Goal: Task Accomplishment & Management: Use online tool/utility

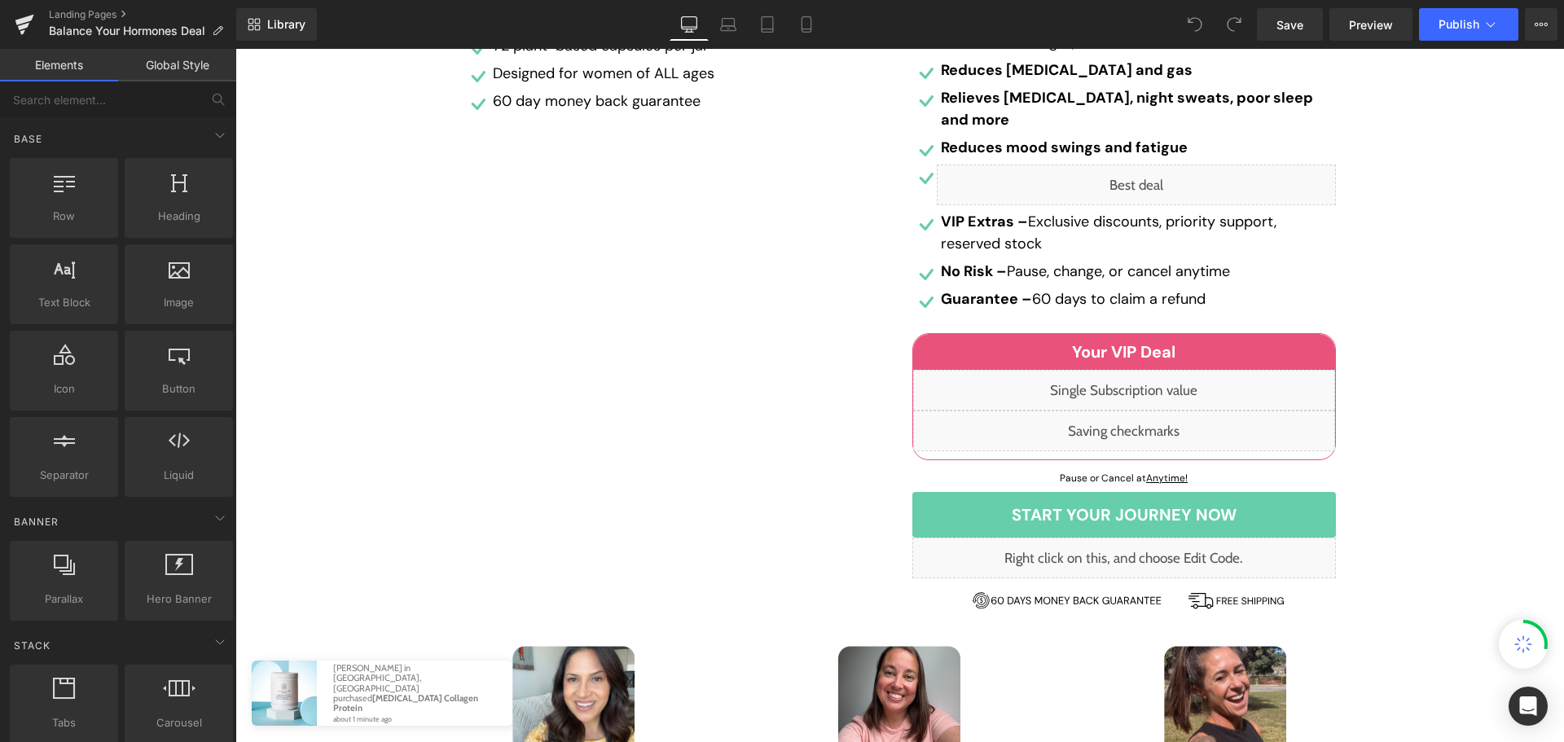
click at [799, 462] on div "Liquid Product Highlights: Heading Icon Formulated with scientifically backed i…" at bounding box center [676, 207] width 448 height 823
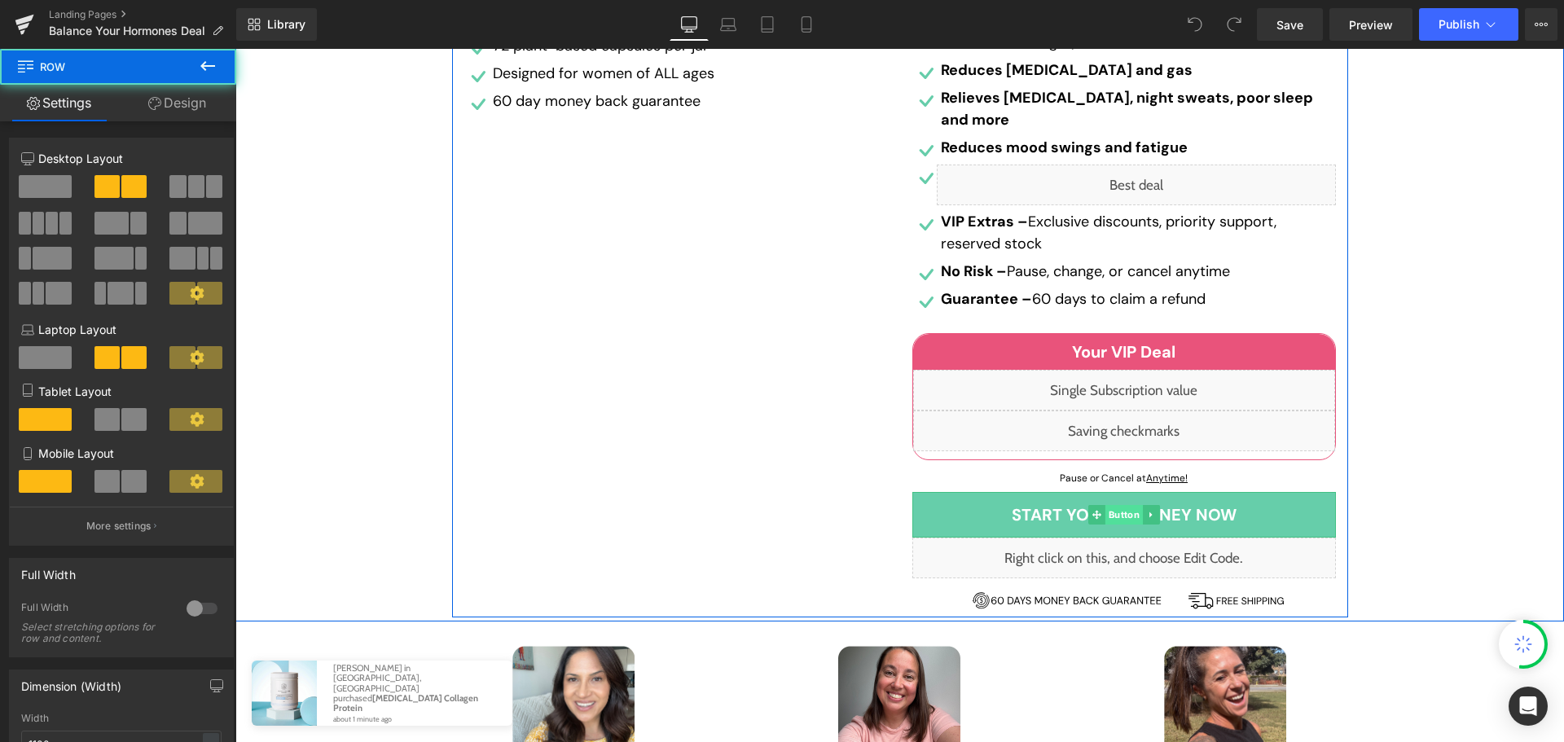
click at [1116, 505] on span "Button" at bounding box center [1122, 515] width 37 height 20
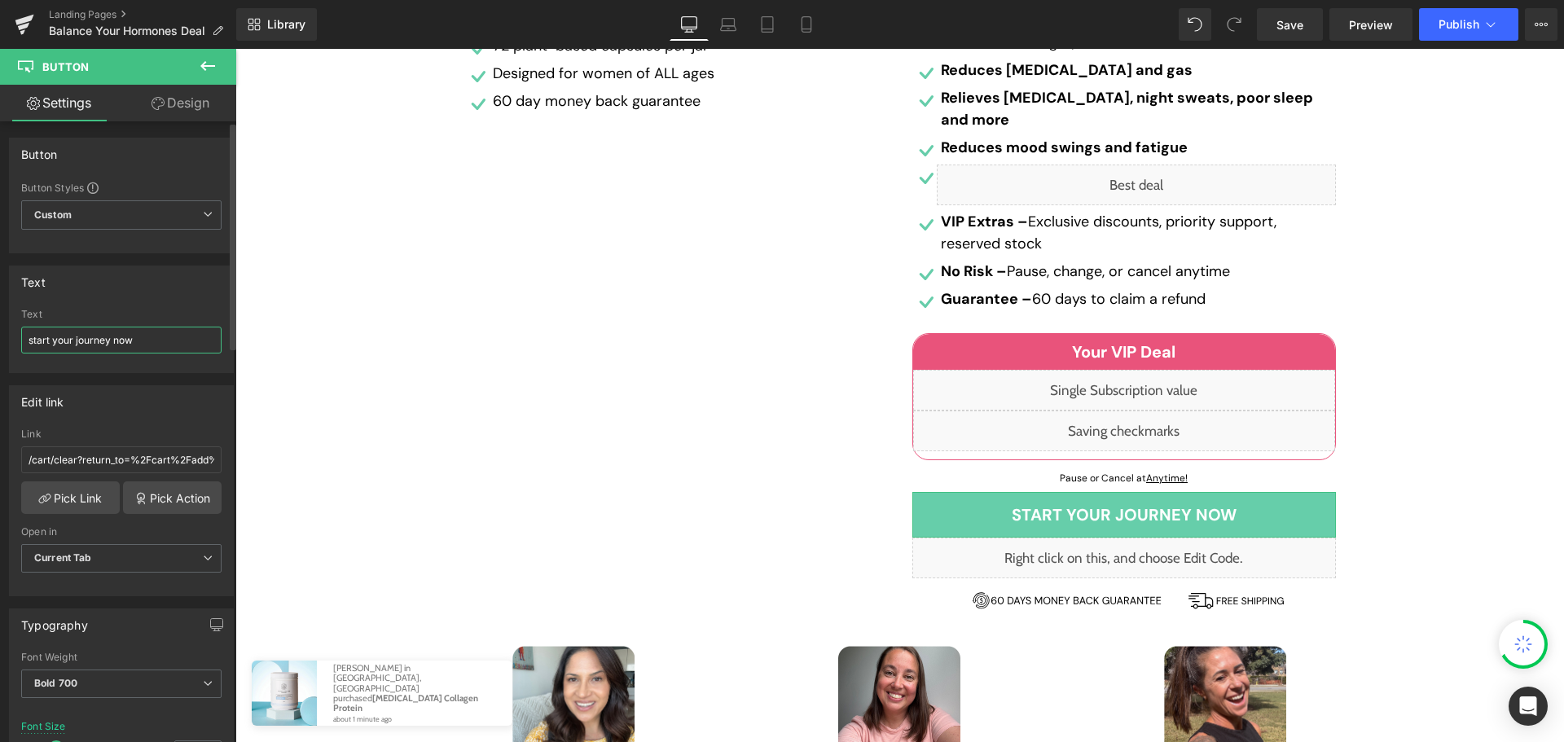
click at [102, 347] on input "start your journey now" at bounding box center [121, 340] width 200 height 27
type input "J"
type input "Join Now"
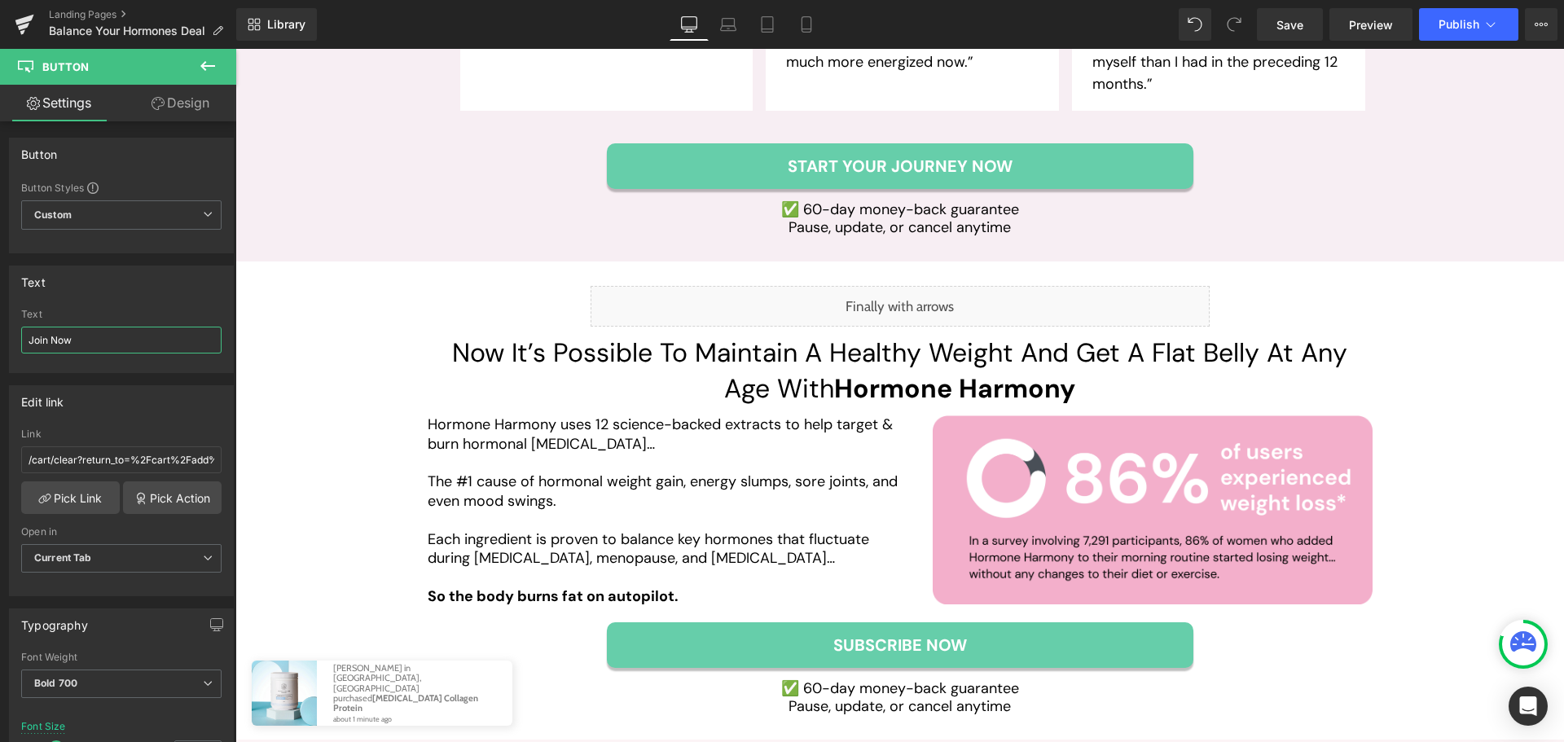
scroll to position [3339, 0]
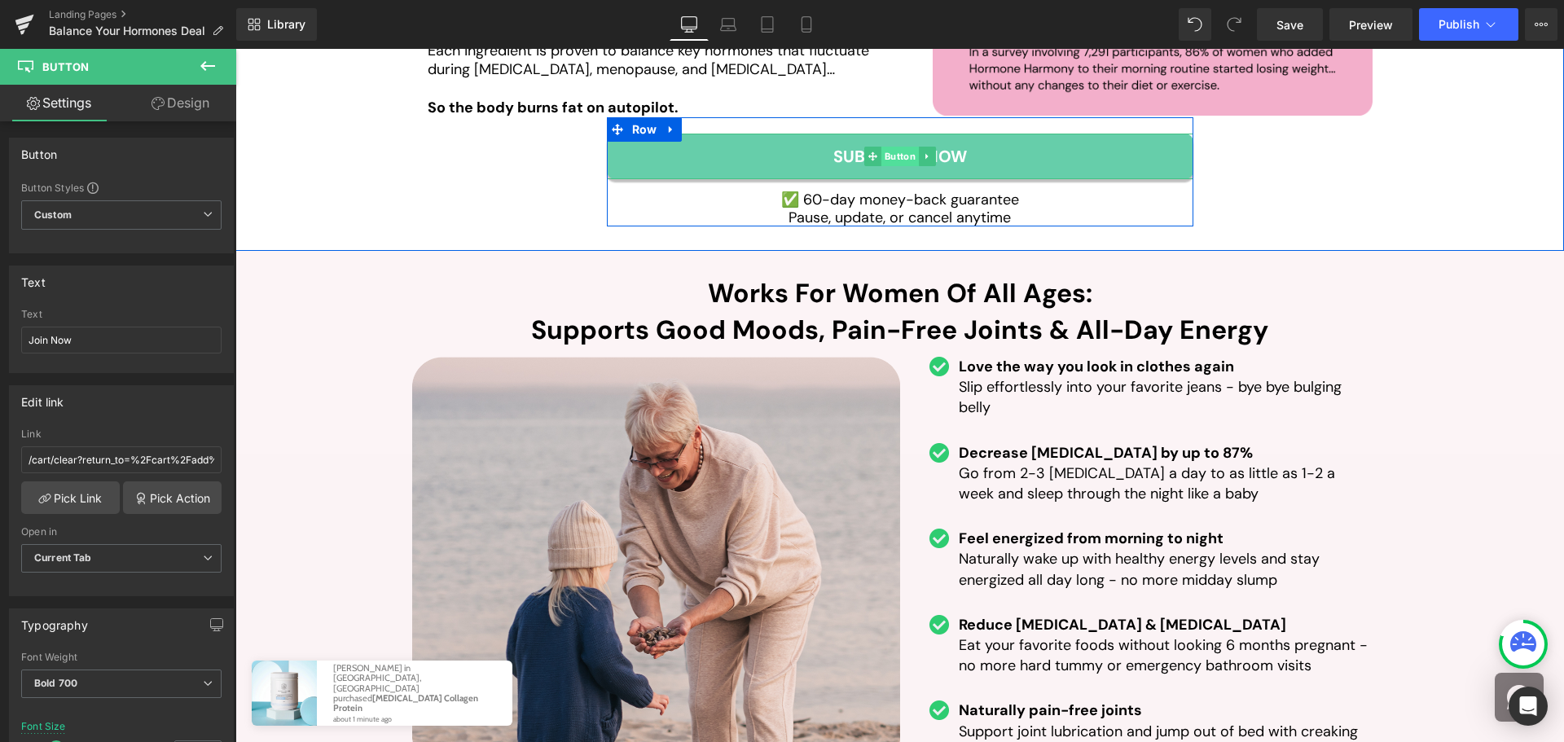
click at [888, 147] on span "Button" at bounding box center [898, 157] width 37 height 20
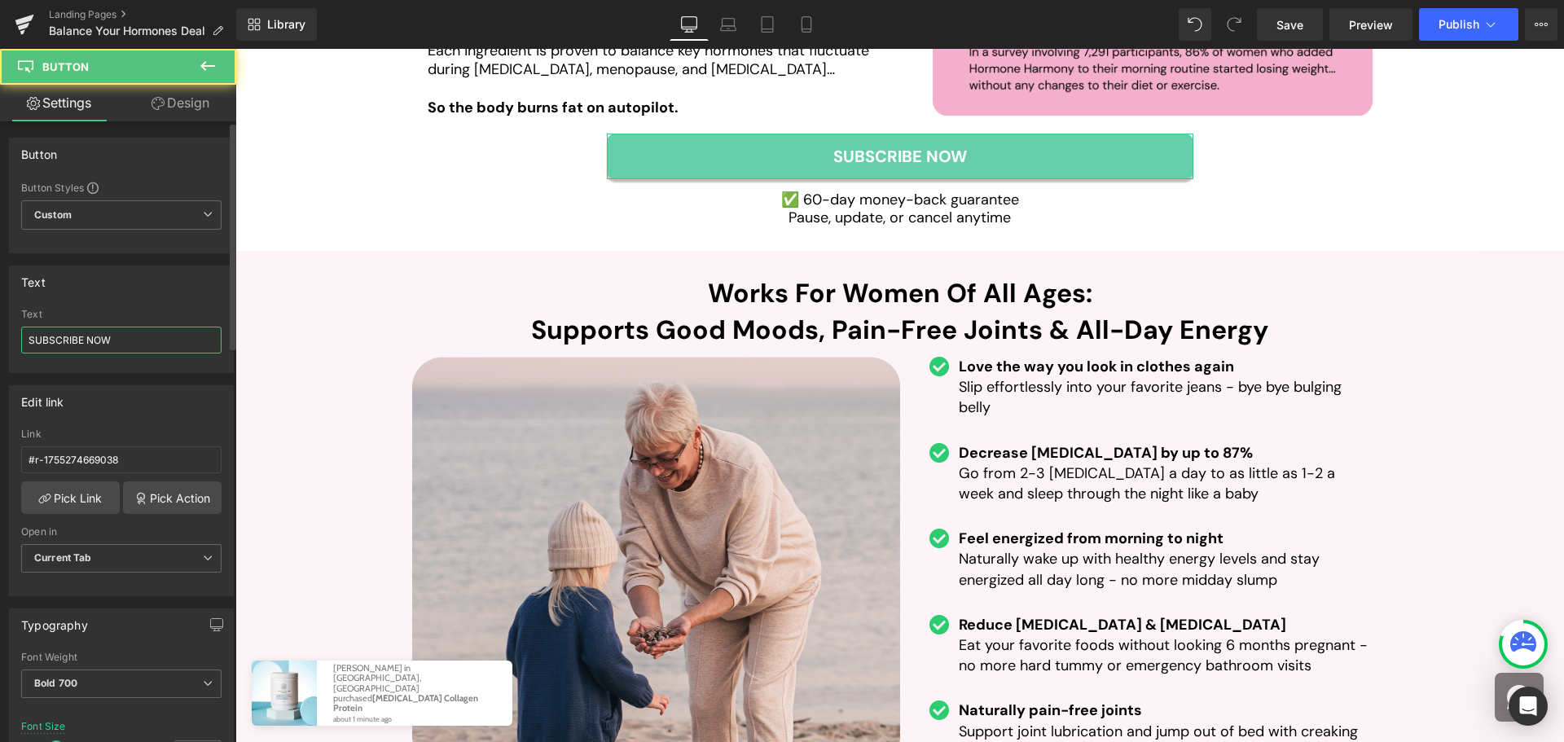
click at [96, 349] on input "SUBSCRIBE NOW" at bounding box center [121, 340] width 200 height 27
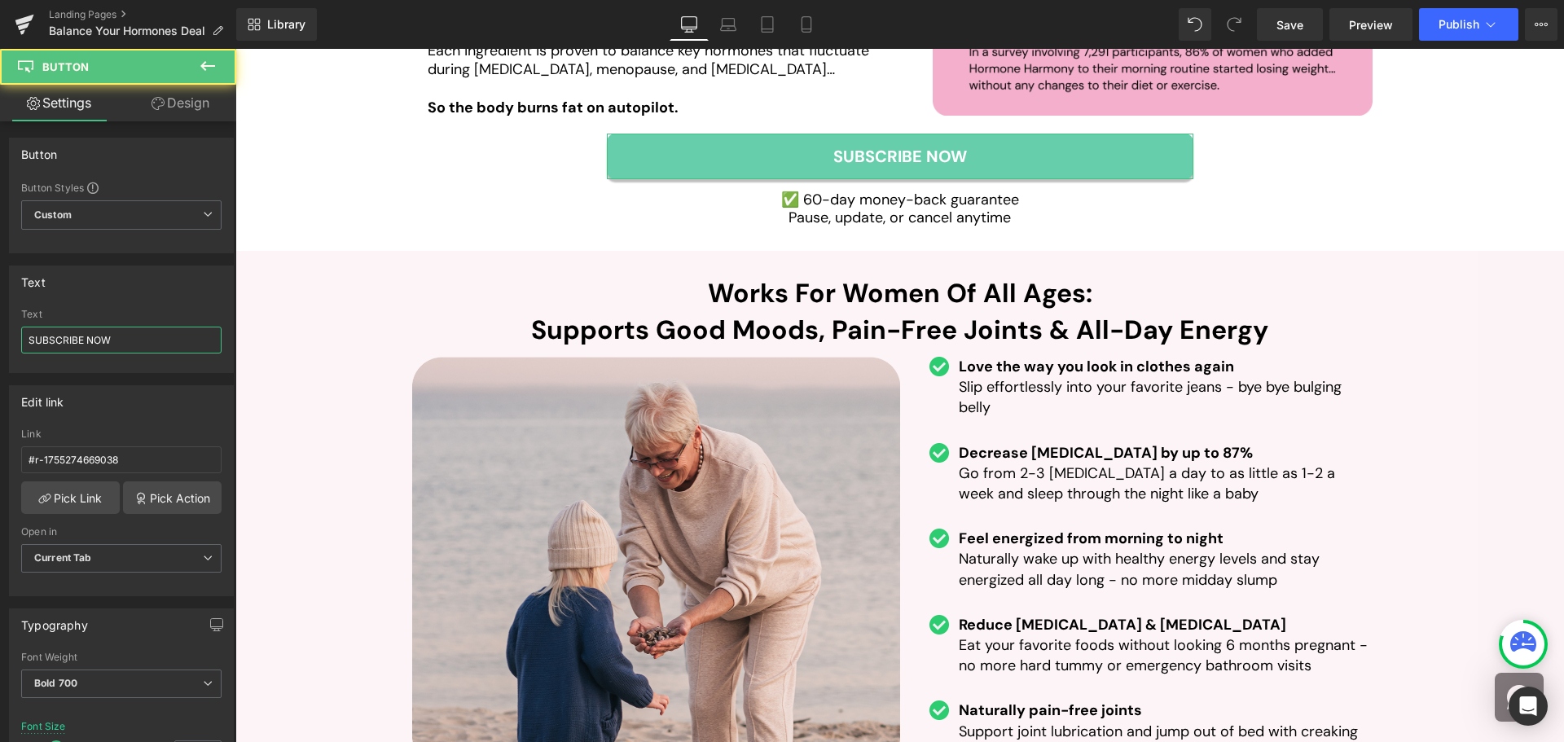
paste input "tart Your Journey"
type input "Start Your Journey NOW"
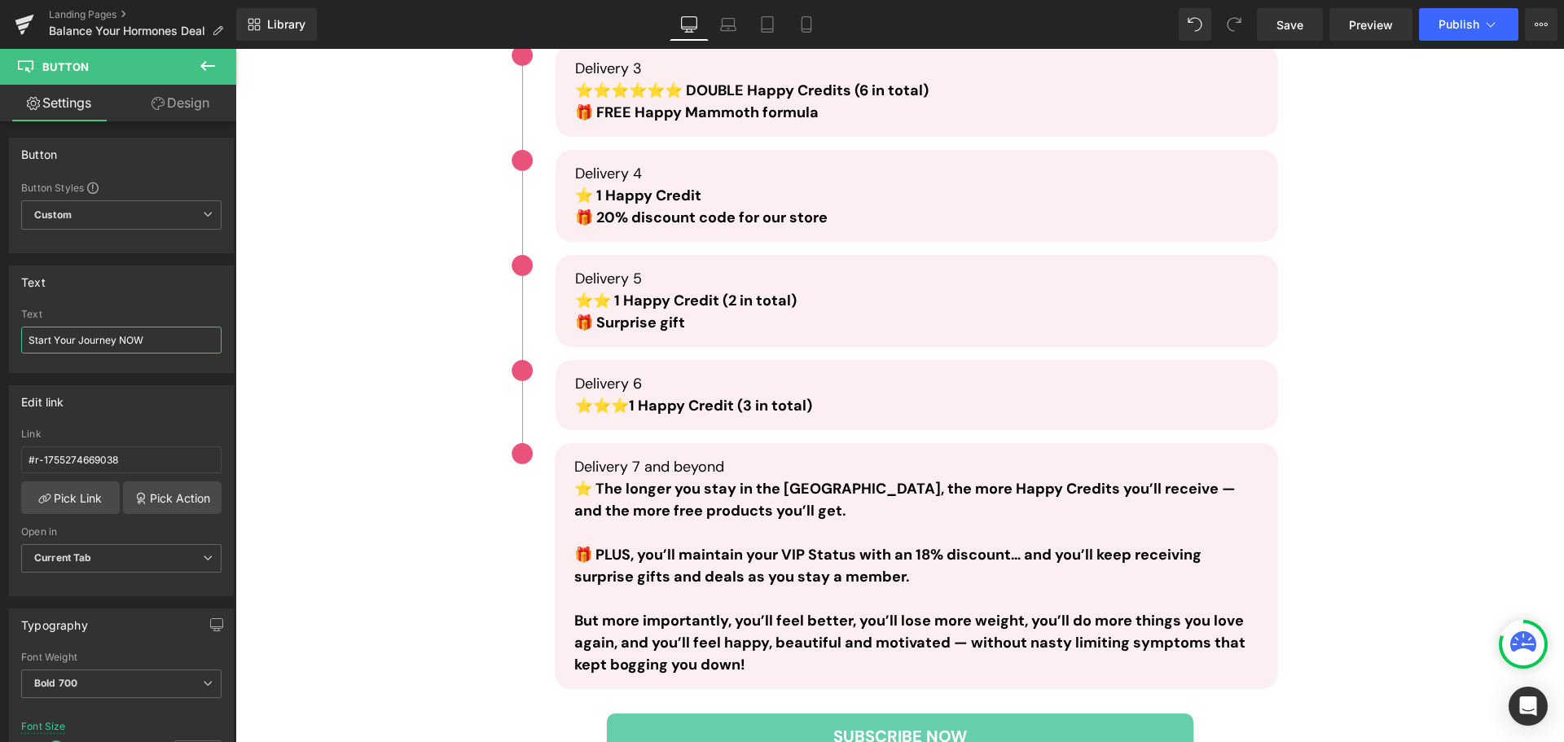
scroll to position [5701, 0]
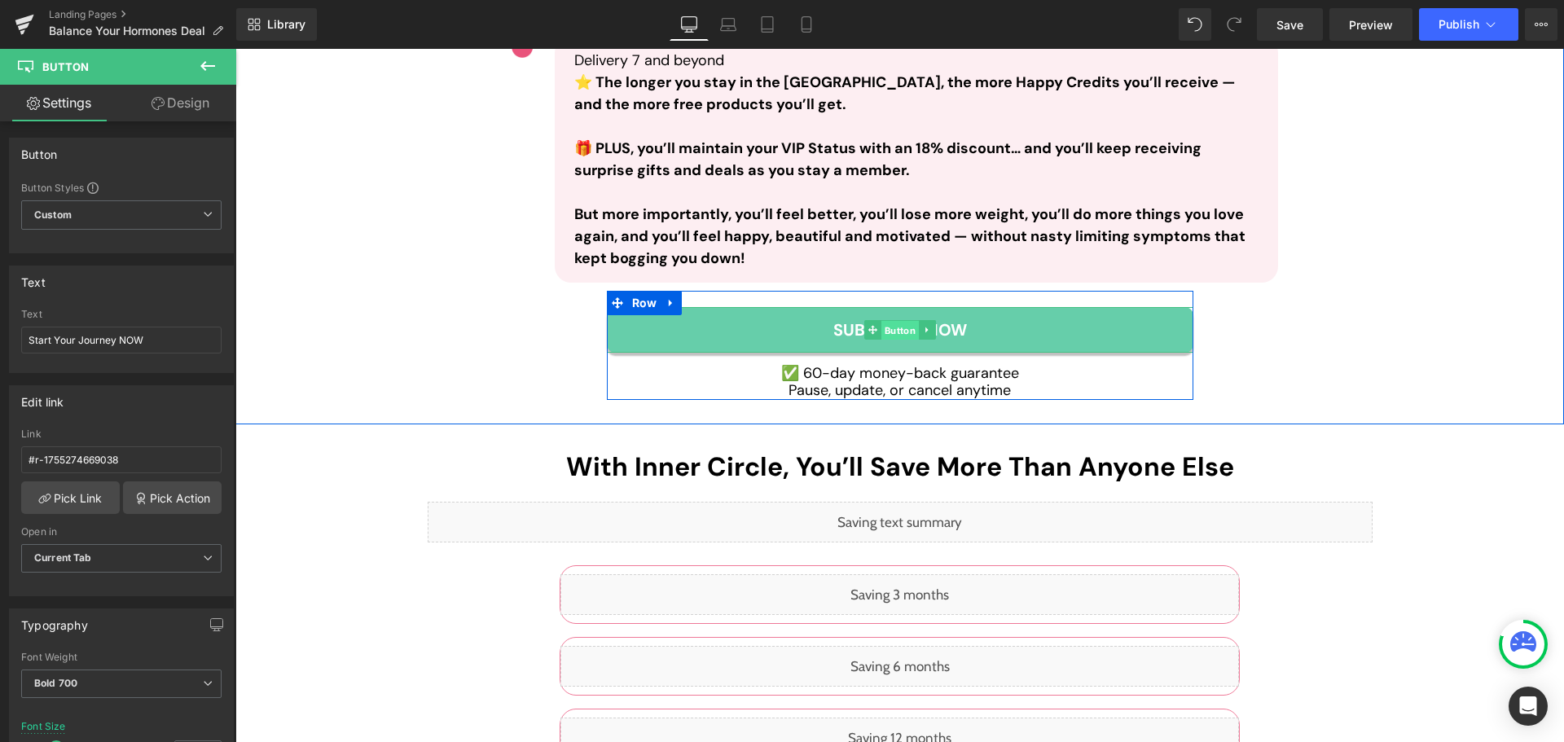
click at [899, 320] on span "Button" at bounding box center [898, 330] width 37 height 20
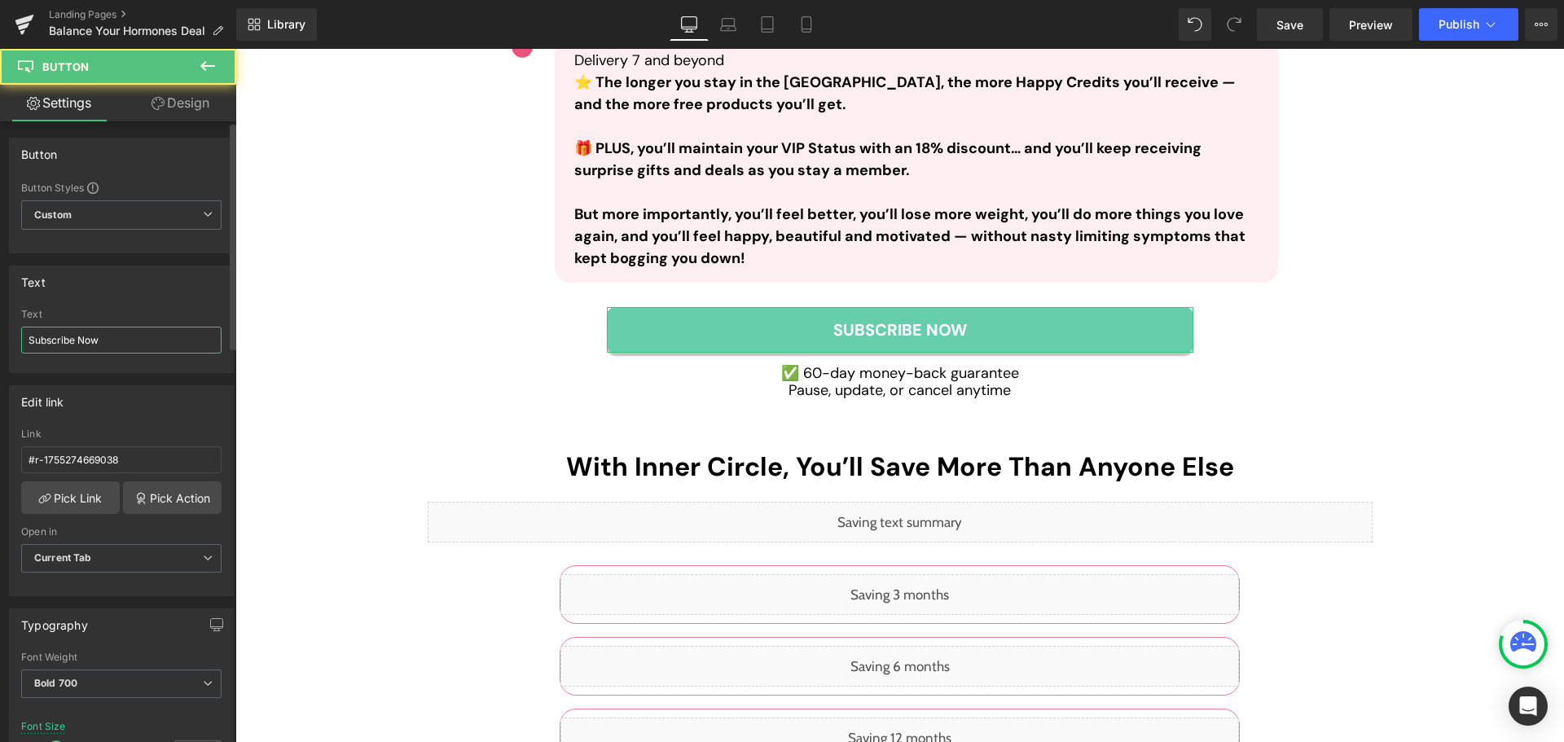
click at [93, 340] on input "Subscribe Now" at bounding box center [121, 340] width 200 height 27
paste input "tart Your Journey NOW"
type input "Start Your Journey NOW"
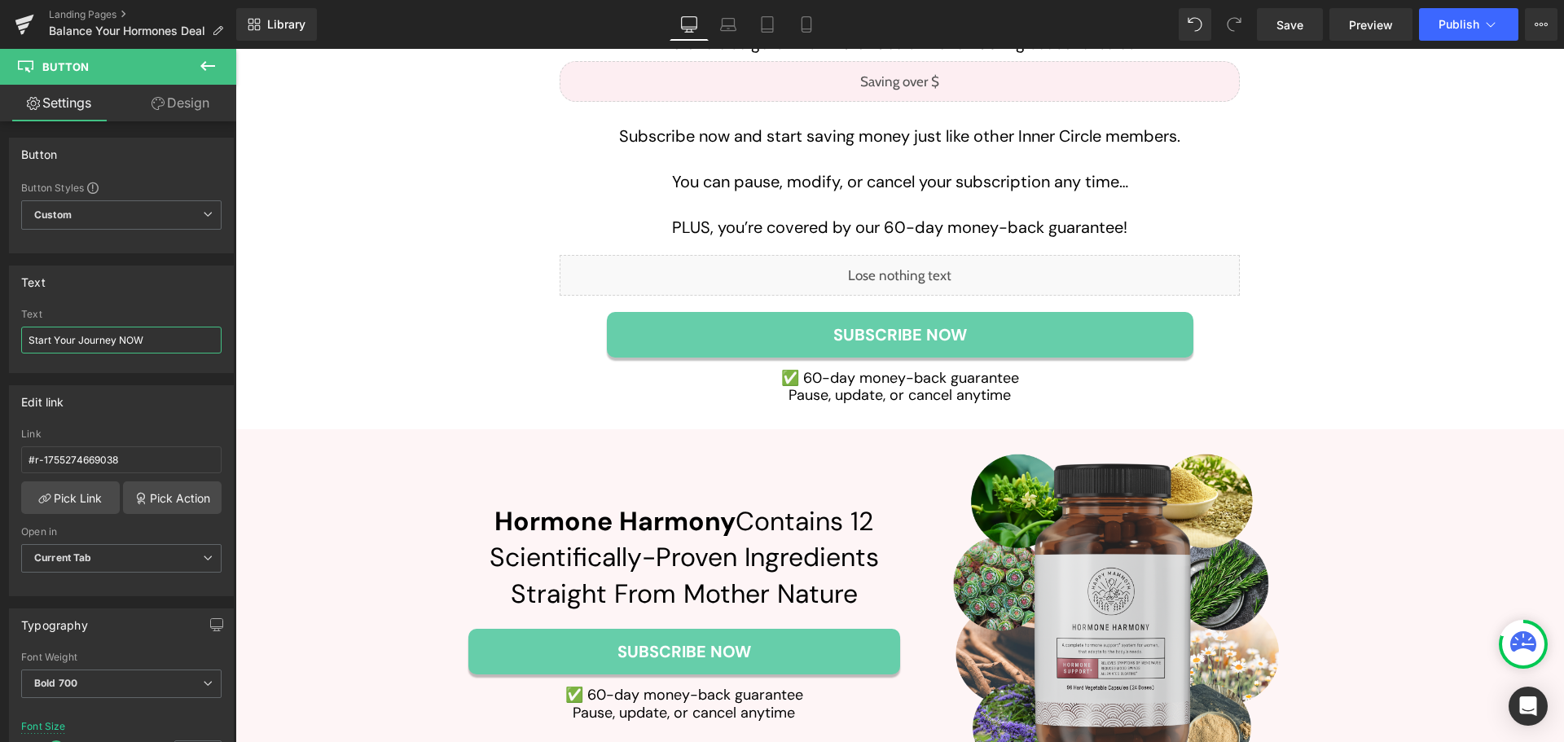
scroll to position [6515, 0]
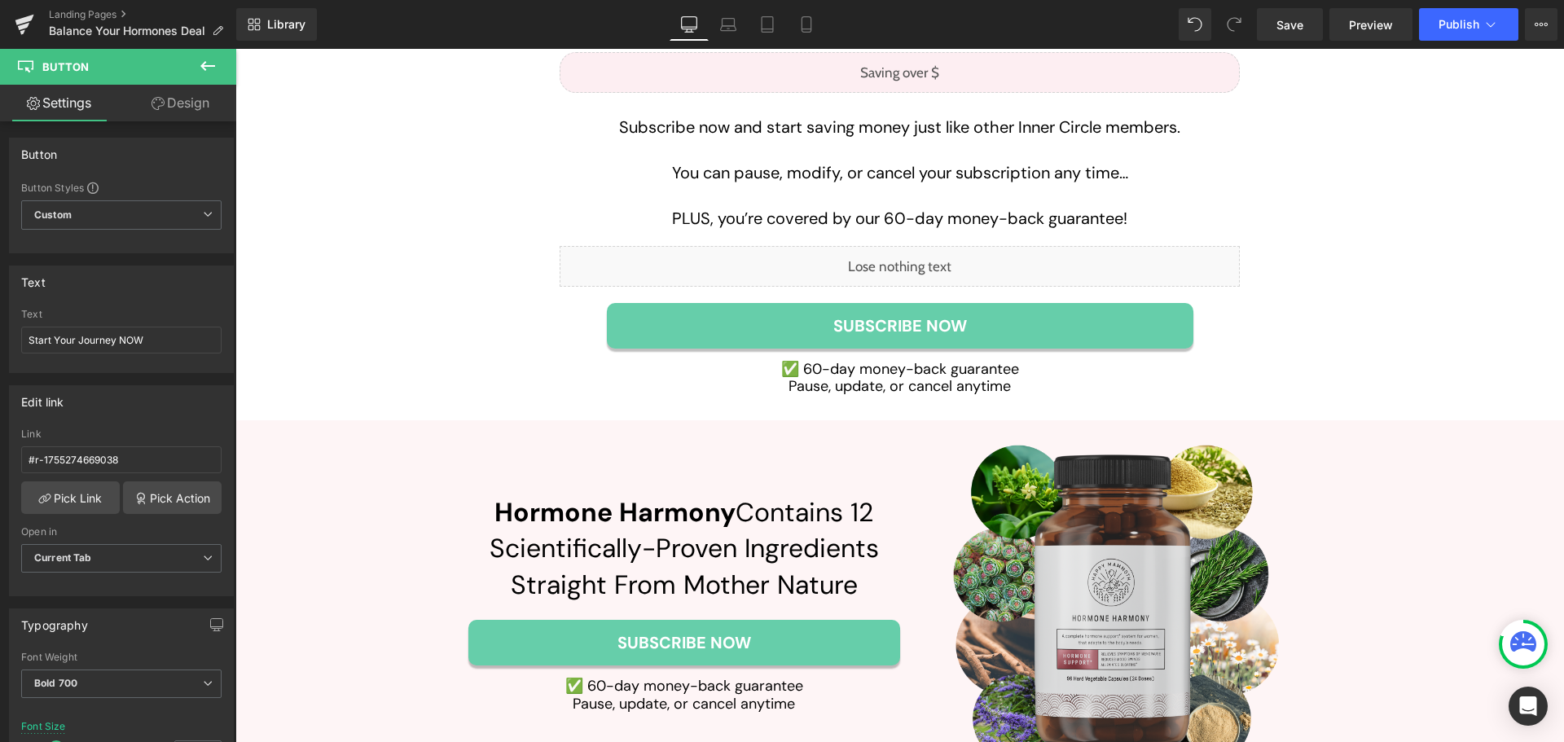
click at [490, 285] on div "With Inner Circle, You’ll Save More Than Anyone Else Heading Liquid Liquid Row …" at bounding box center [900, 14] width 945 height 761
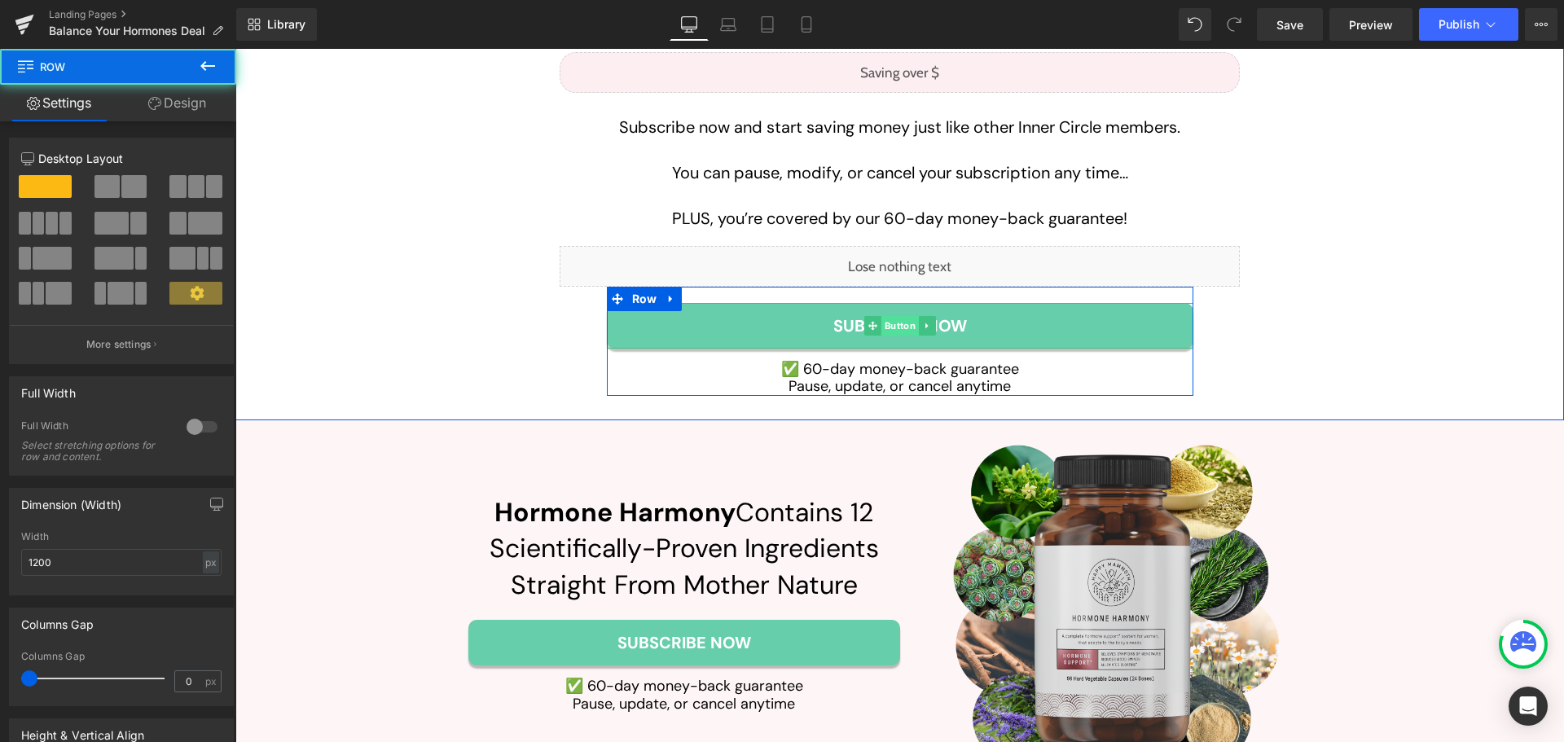
click at [903, 316] on span "Button" at bounding box center [898, 326] width 37 height 20
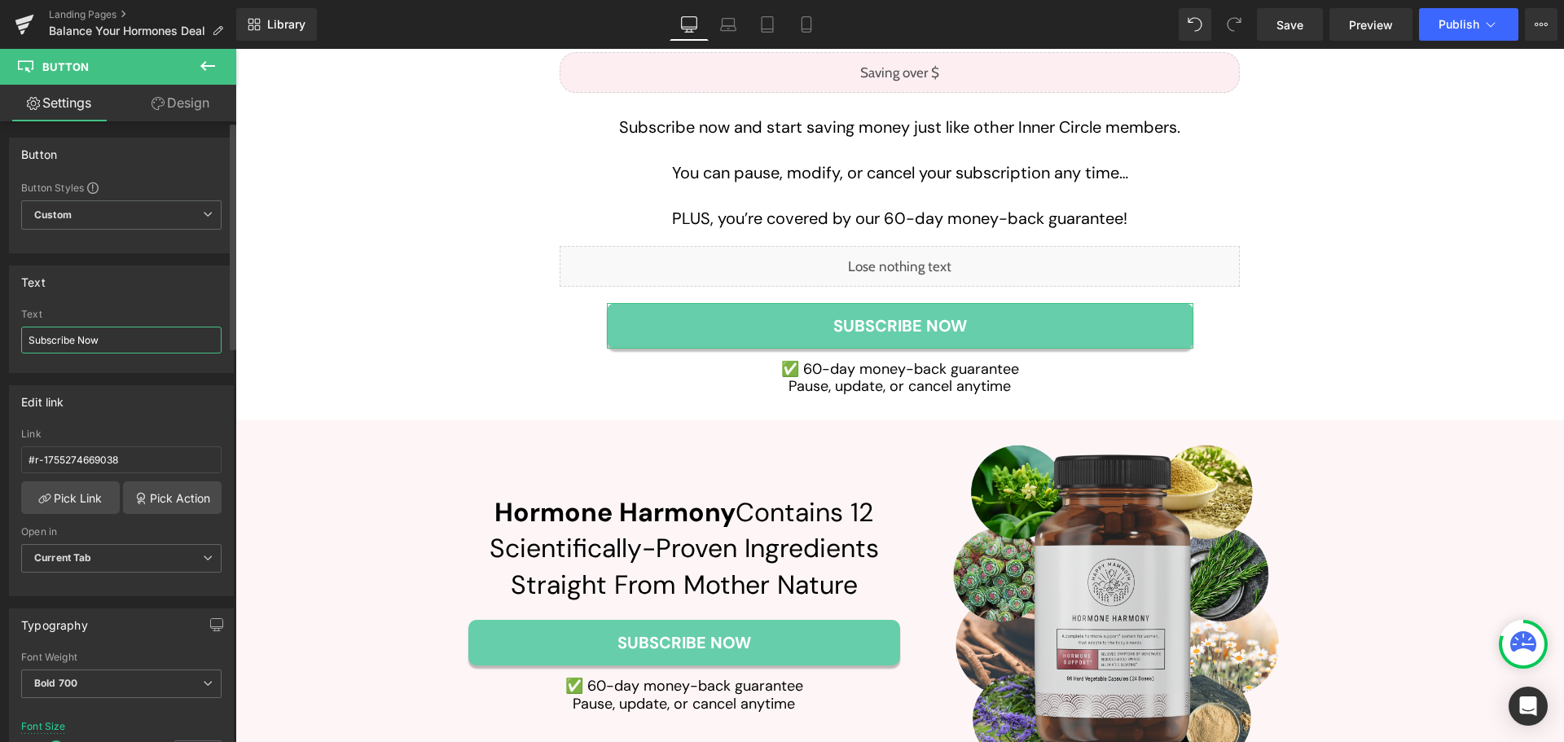
click at [133, 343] on input "Subscribe Now" at bounding box center [121, 340] width 200 height 27
paste input "tart Your Journey NOW"
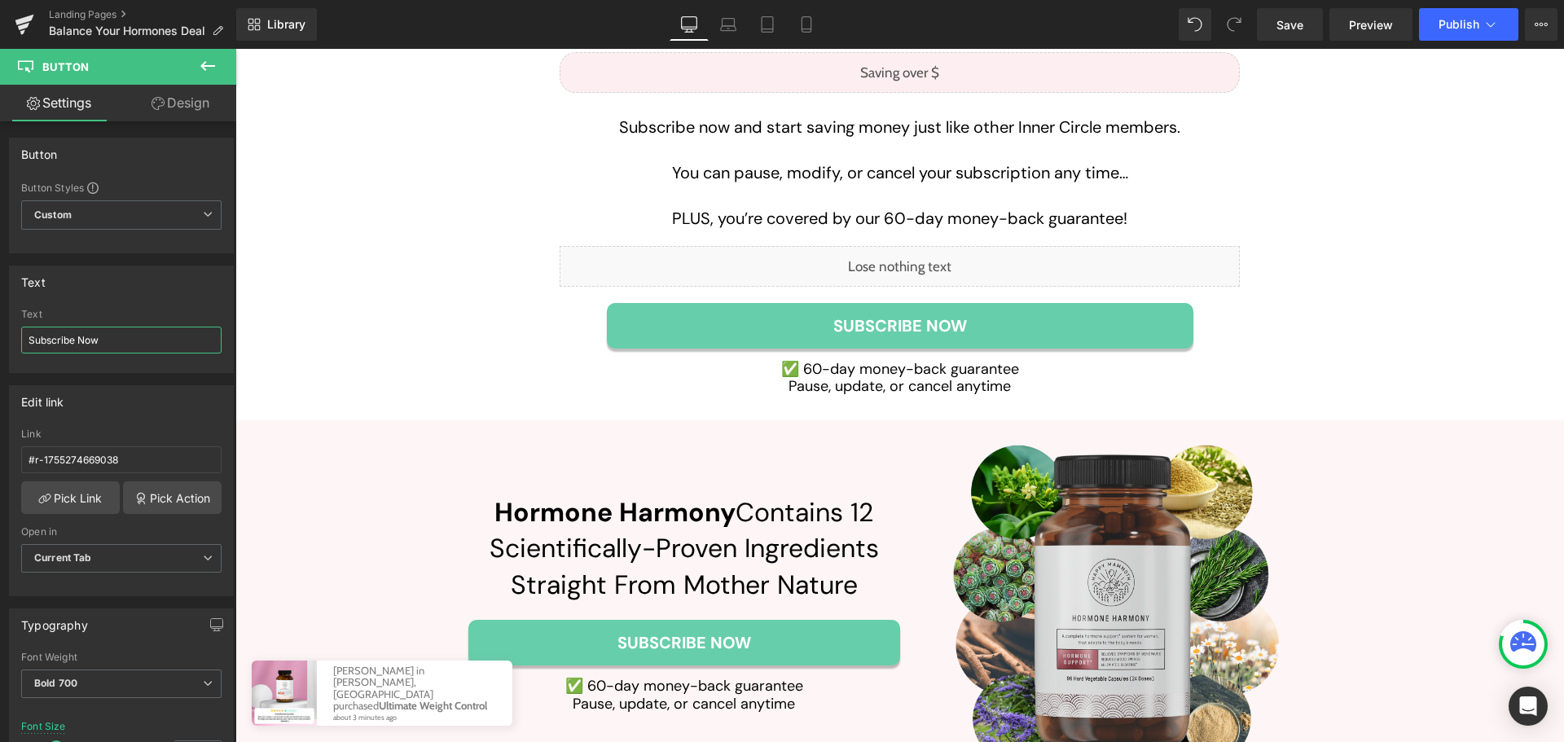
type input "Start Your Journey NOW"
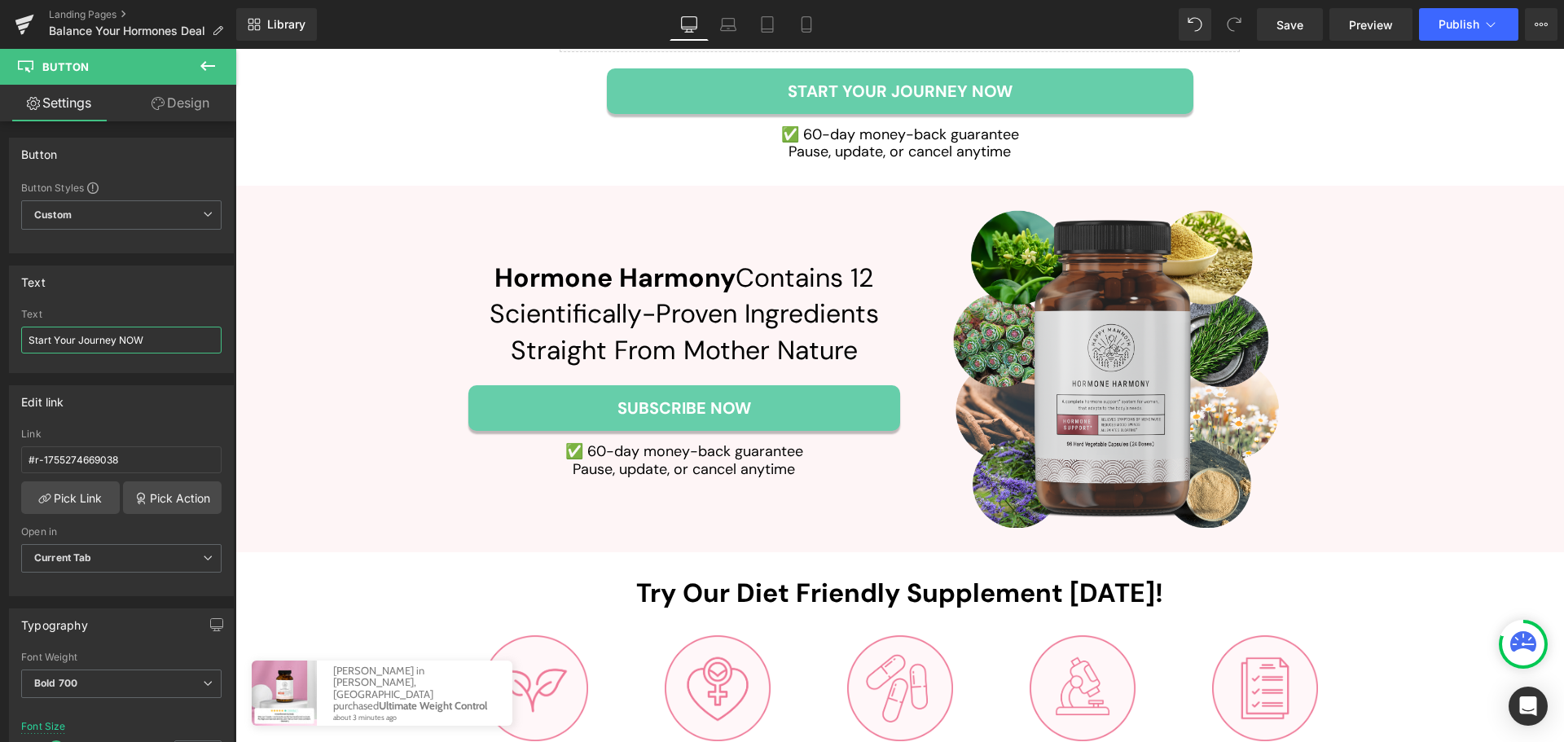
scroll to position [6759, 0]
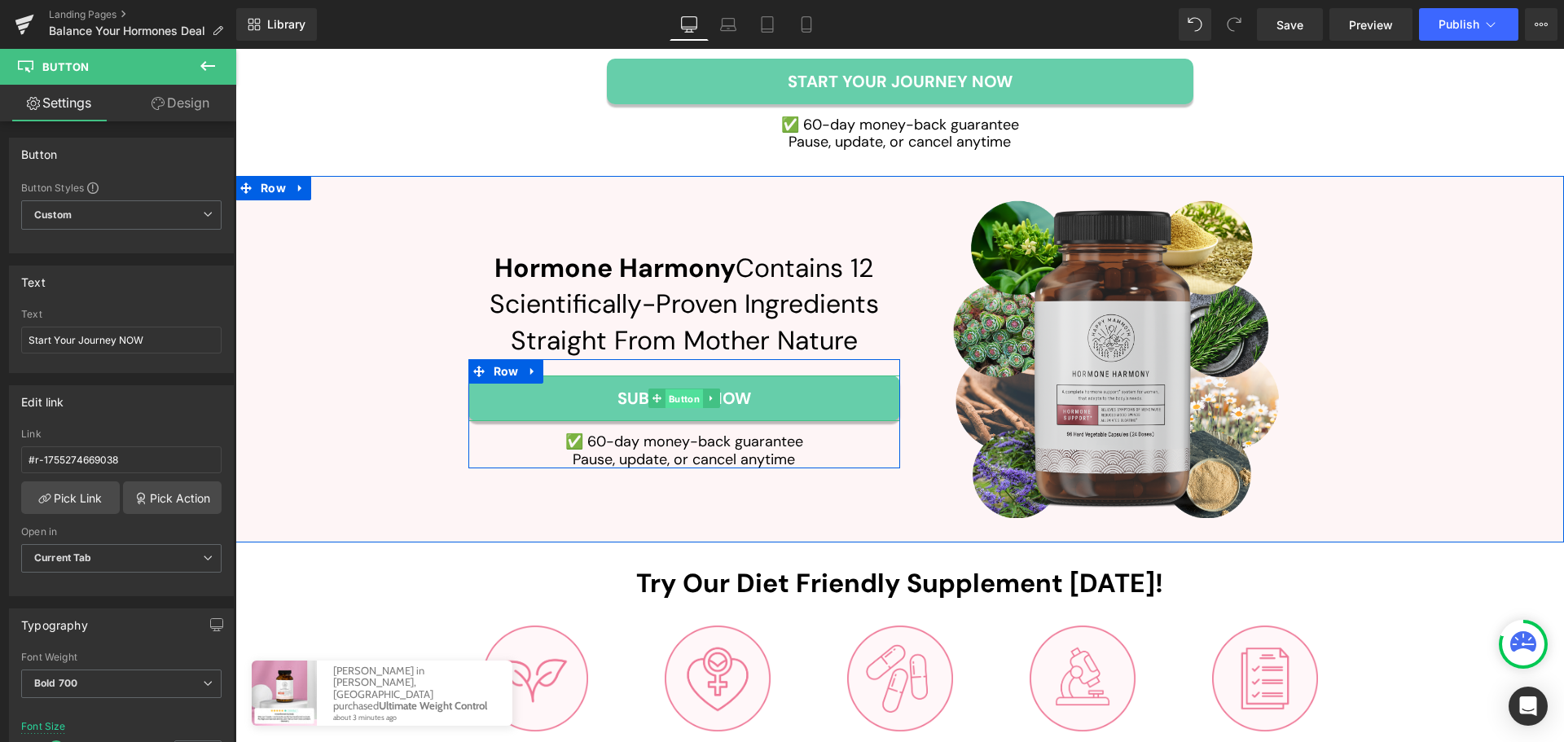
click at [687, 389] on span "Button" at bounding box center [683, 399] width 37 height 20
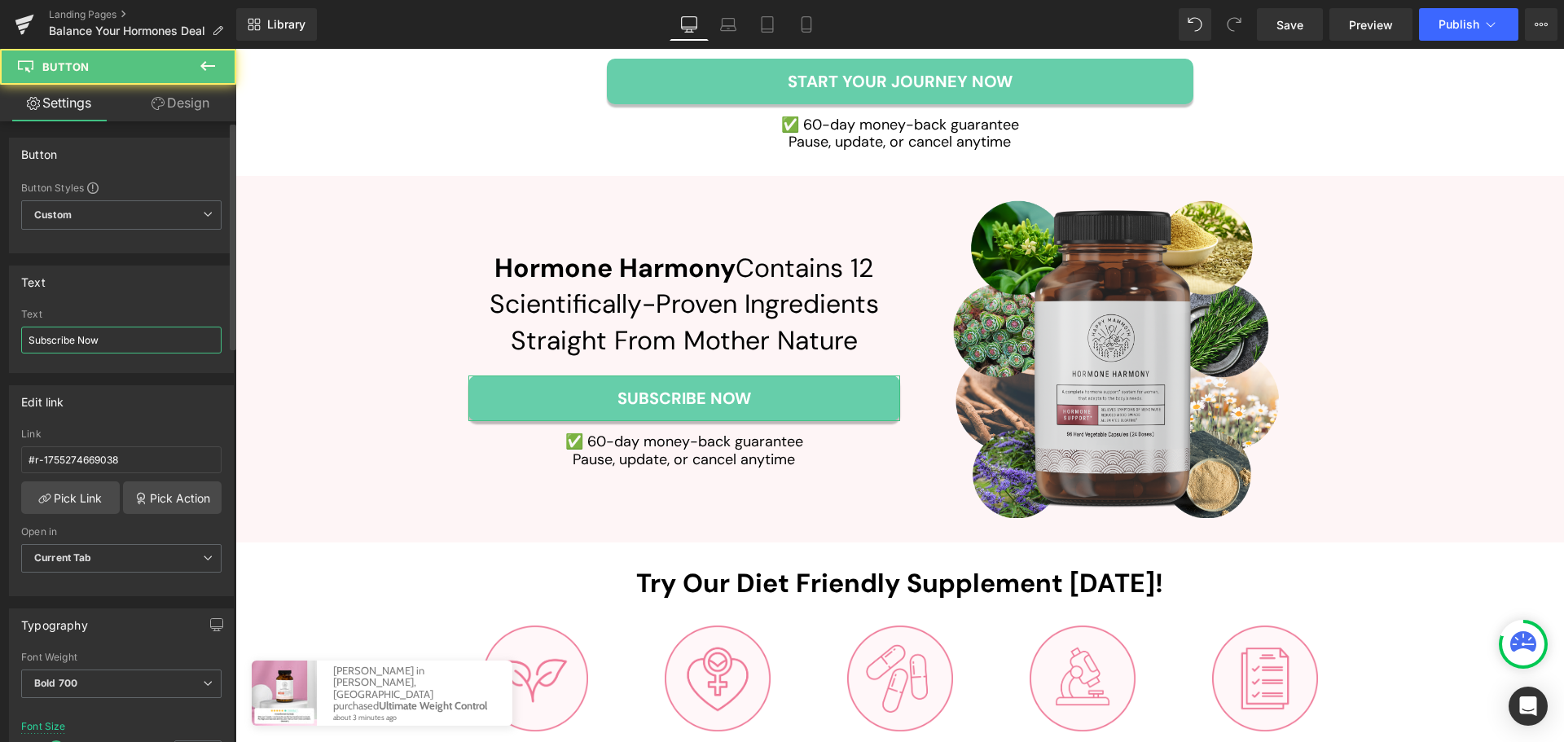
click at [117, 335] on input "Subscribe Now" at bounding box center [121, 340] width 200 height 27
paste input "tart Your Journey NOW"
type input "Start Your Journey NOW"
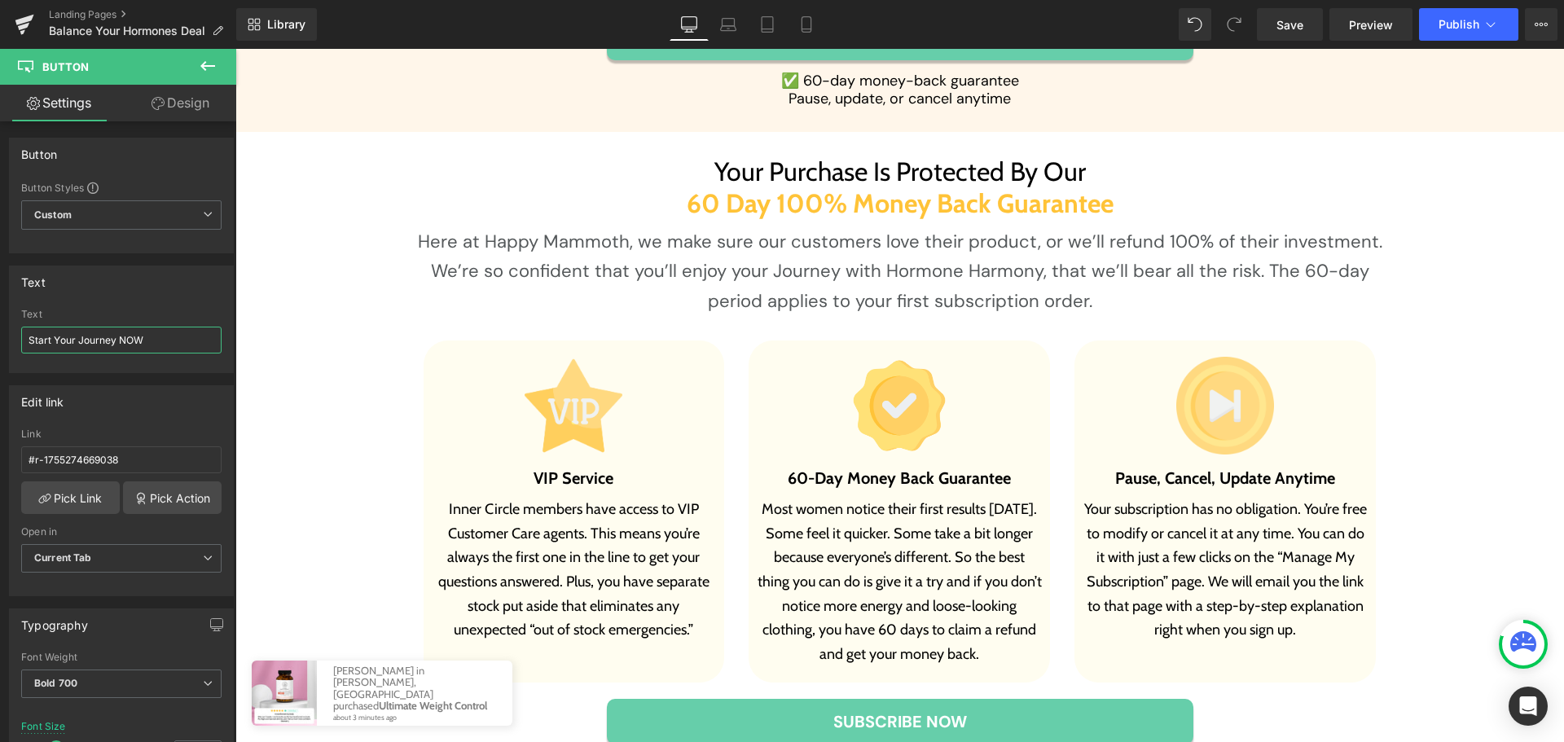
scroll to position [8632, 0]
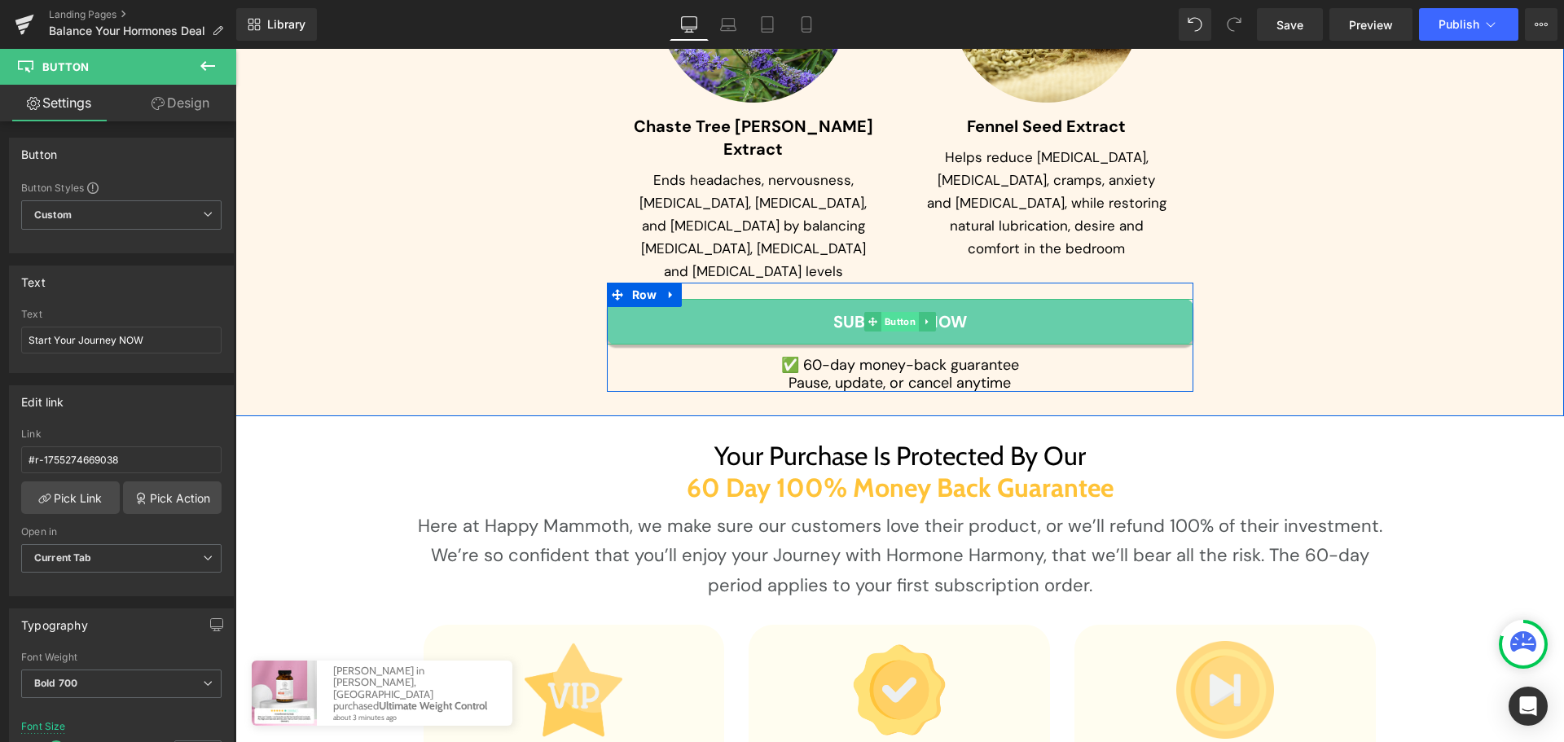
click at [893, 312] on span "Button" at bounding box center [898, 322] width 37 height 20
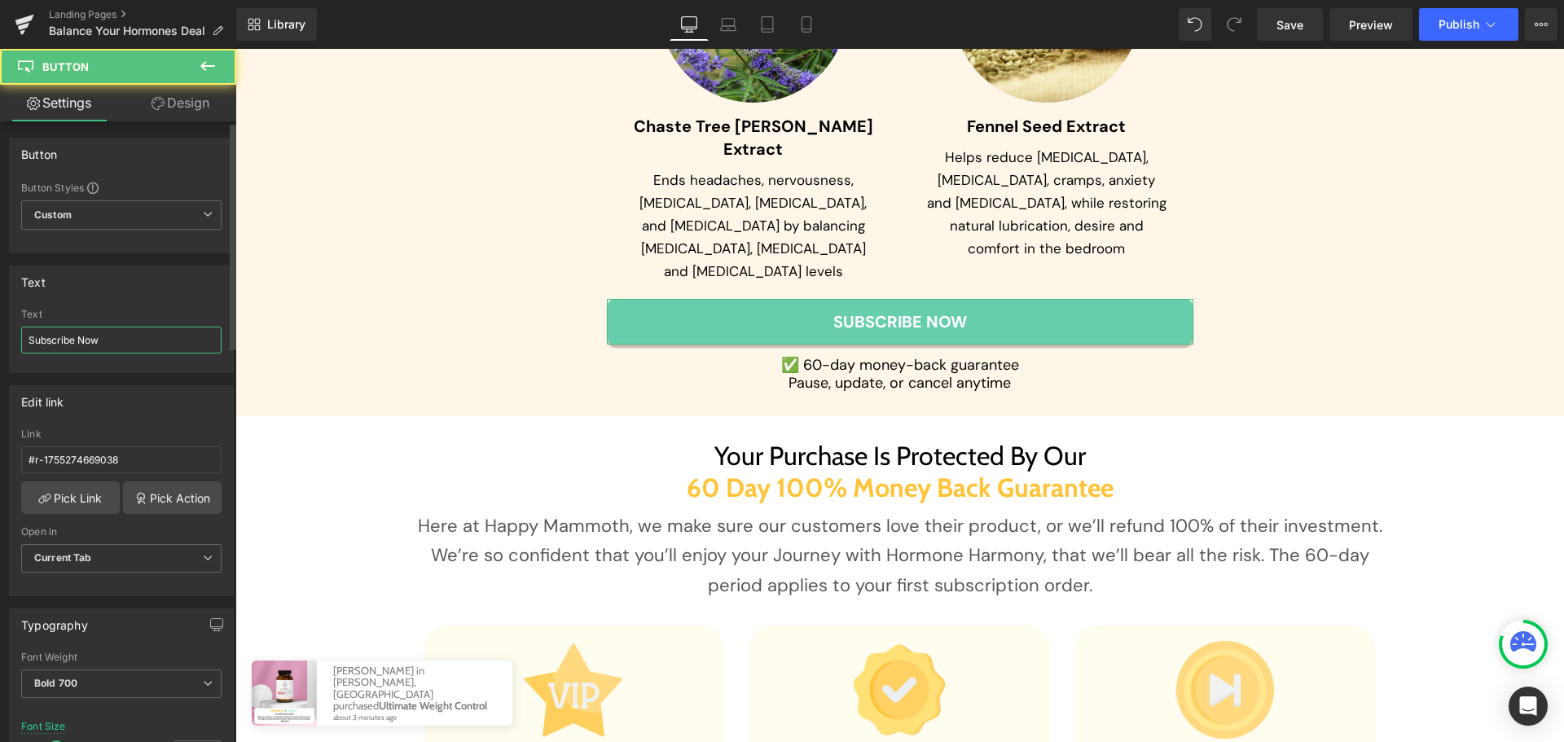
click at [167, 332] on input "Subscribe Now" at bounding box center [121, 340] width 200 height 27
paste input "tart Your Journey NOW"
type input "Start Your Journey NOW"
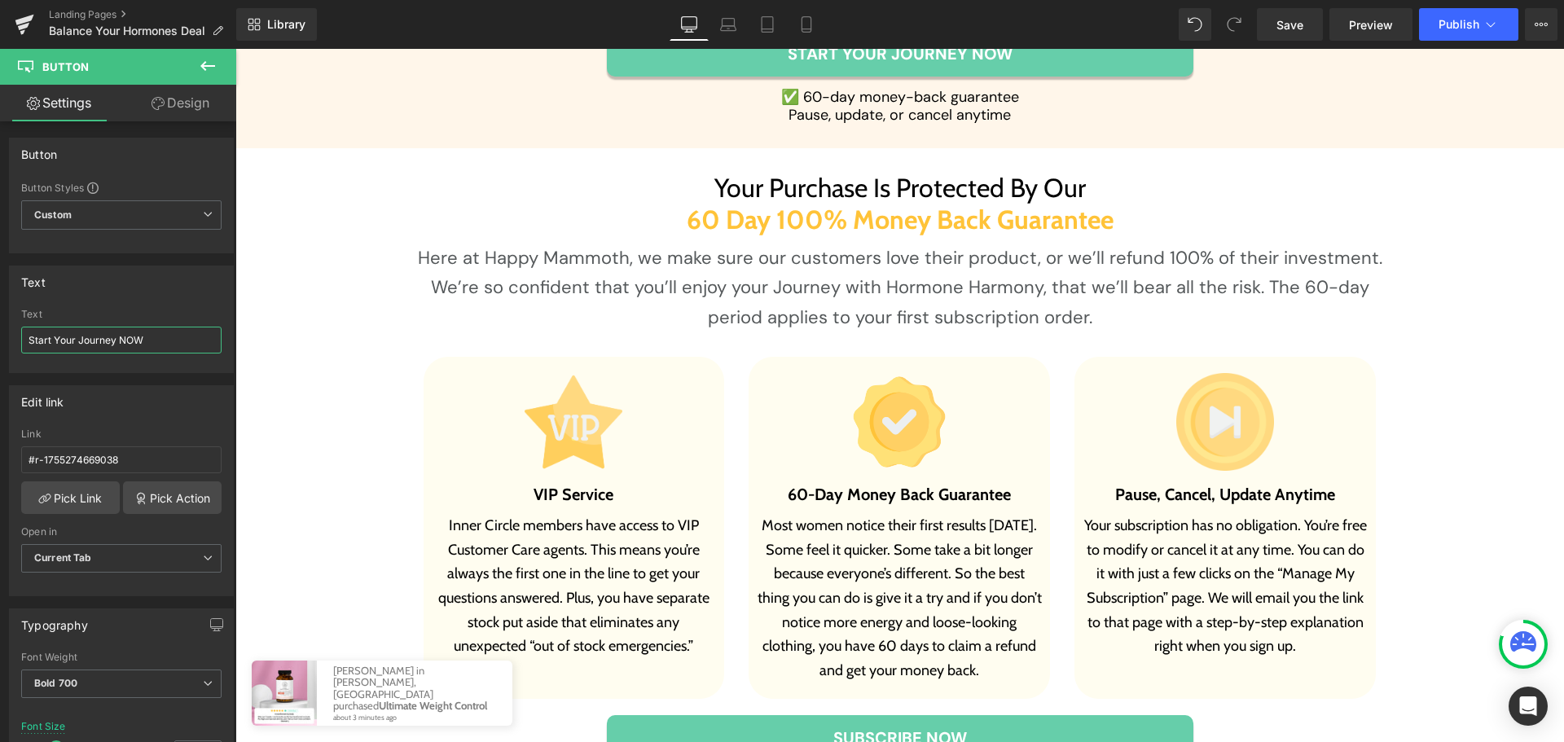
scroll to position [9284, 0]
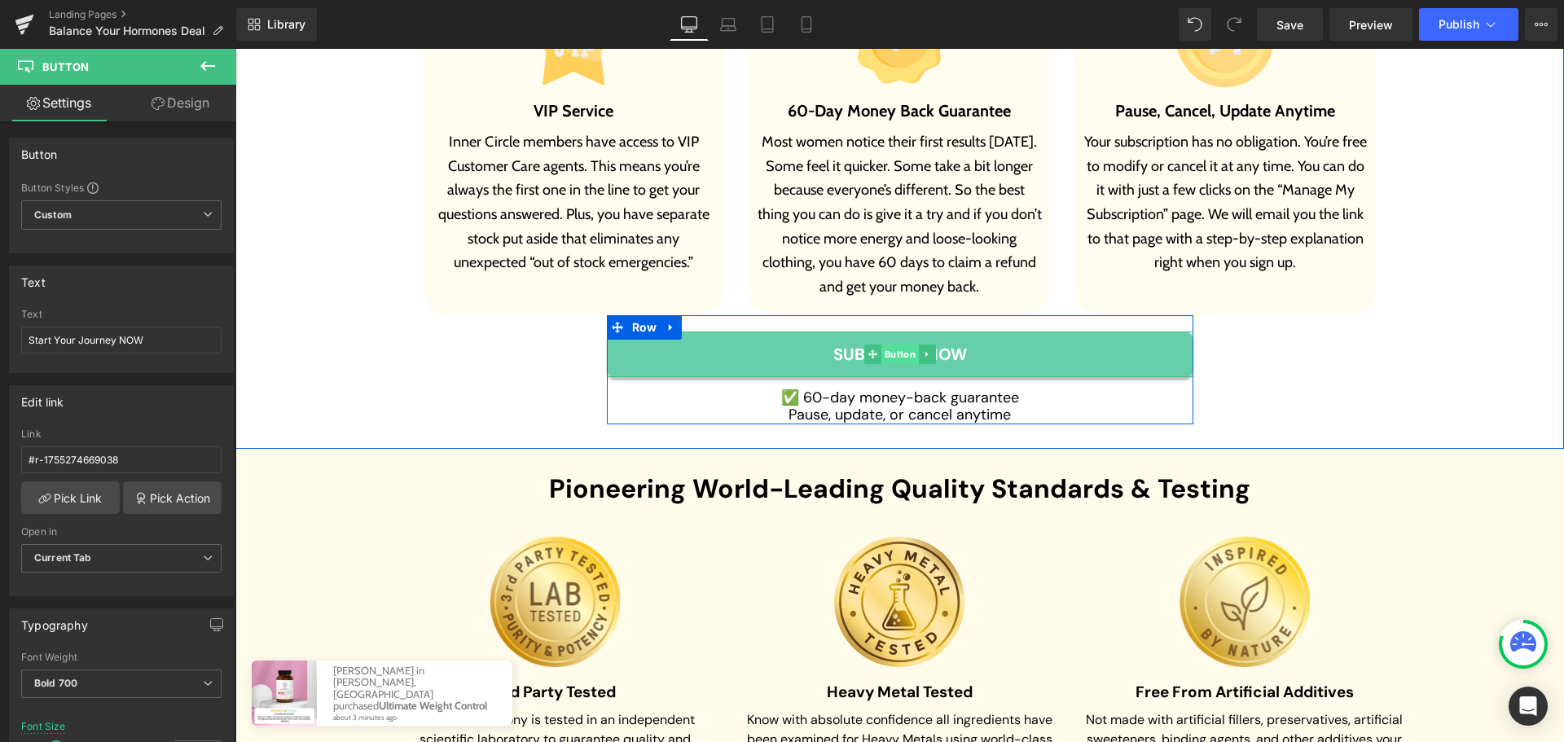
click at [893, 344] on span "Button" at bounding box center [898, 354] width 37 height 20
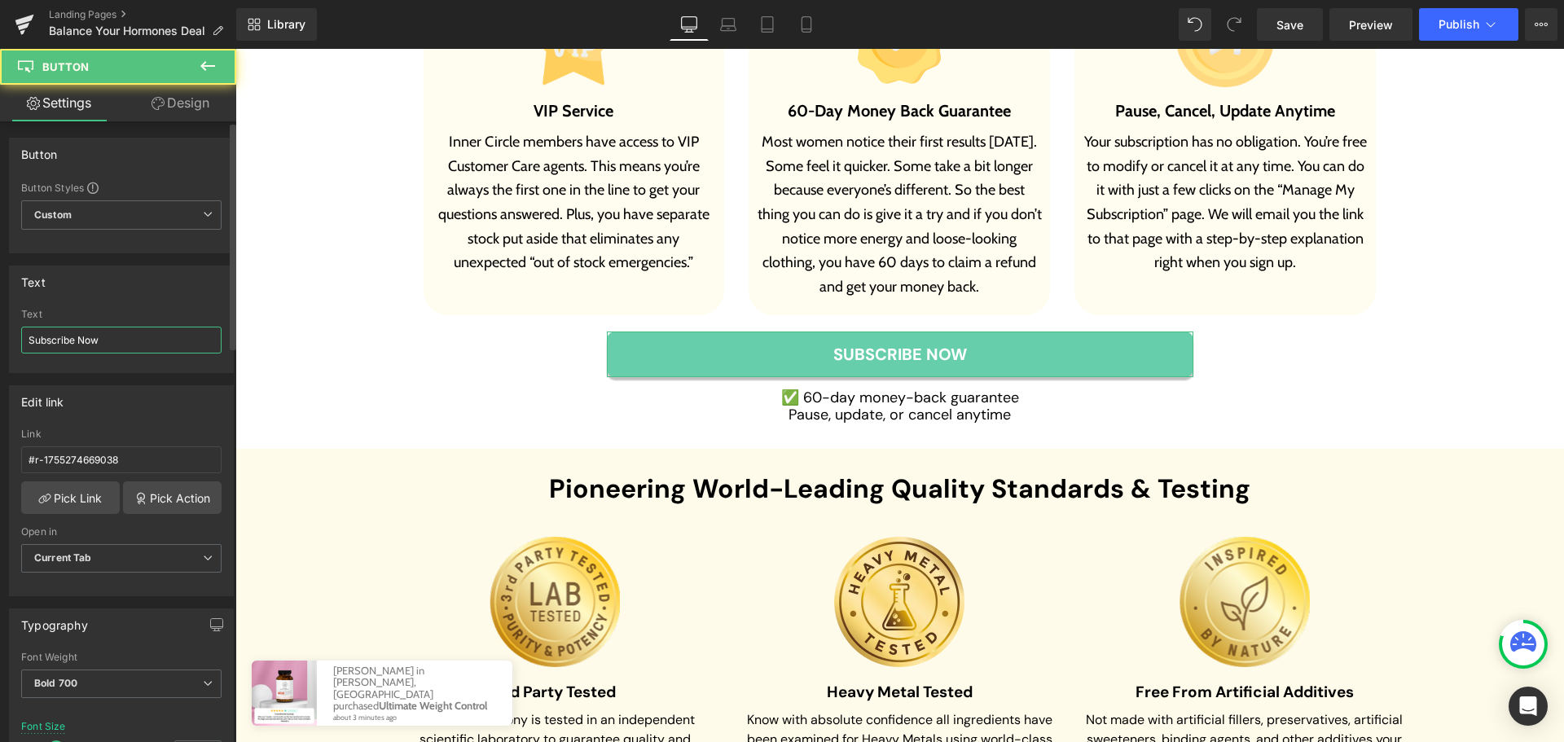
click at [148, 341] on input "Subscribe Now" at bounding box center [121, 340] width 200 height 27
paste input "tart Your Journey NOW"
type input "Start Your Journey NOW"
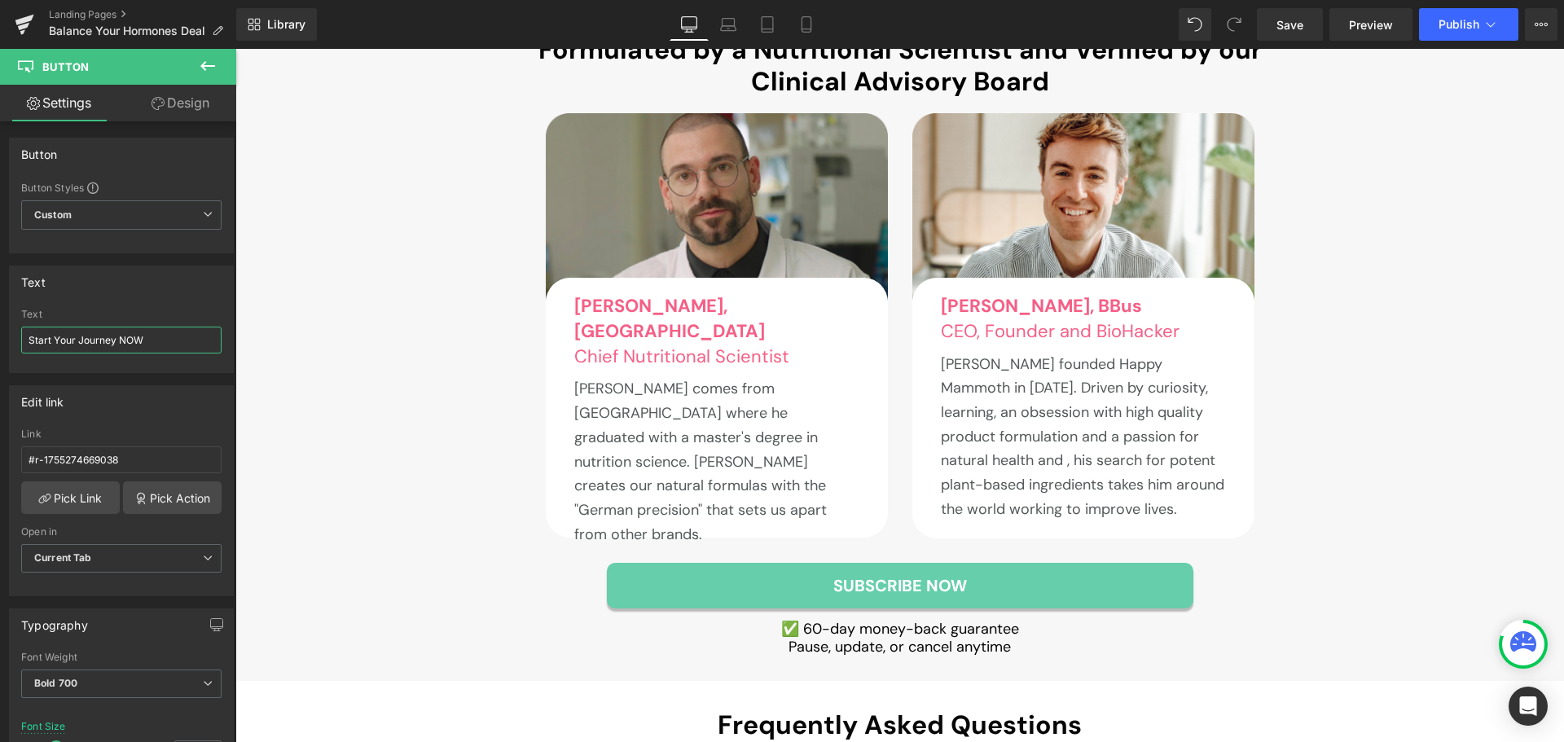
scroll to position [10180, 0]
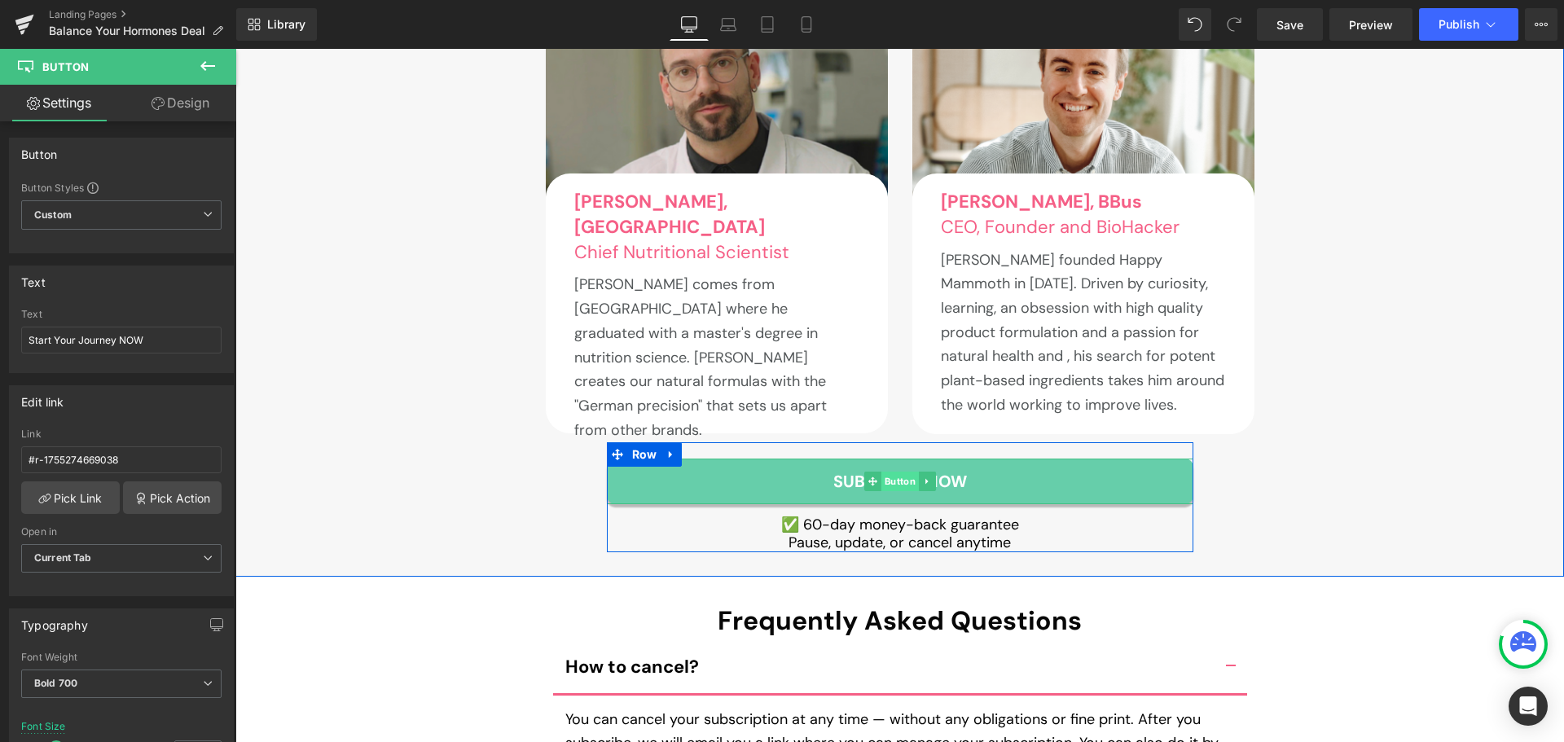
click at [888, 472] on span "Button" at bounding box center [898, 482] width 37 height 20
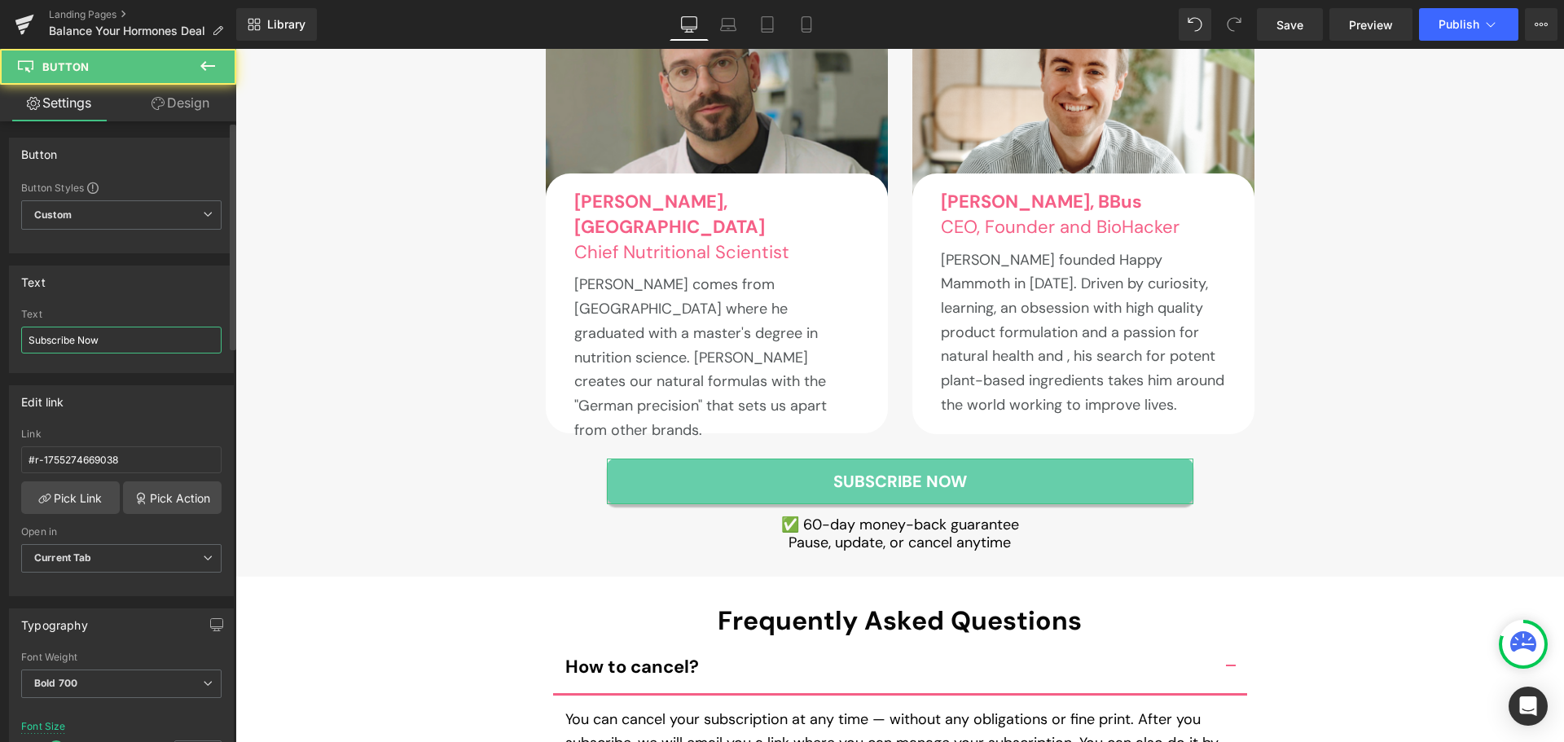
click at [141, 337] on input "Subscribe Now" at bounding box center [121, 340] width 200 height 27
paste input "tart Your Journey NOW"
type input "Start Your Journey NOW"
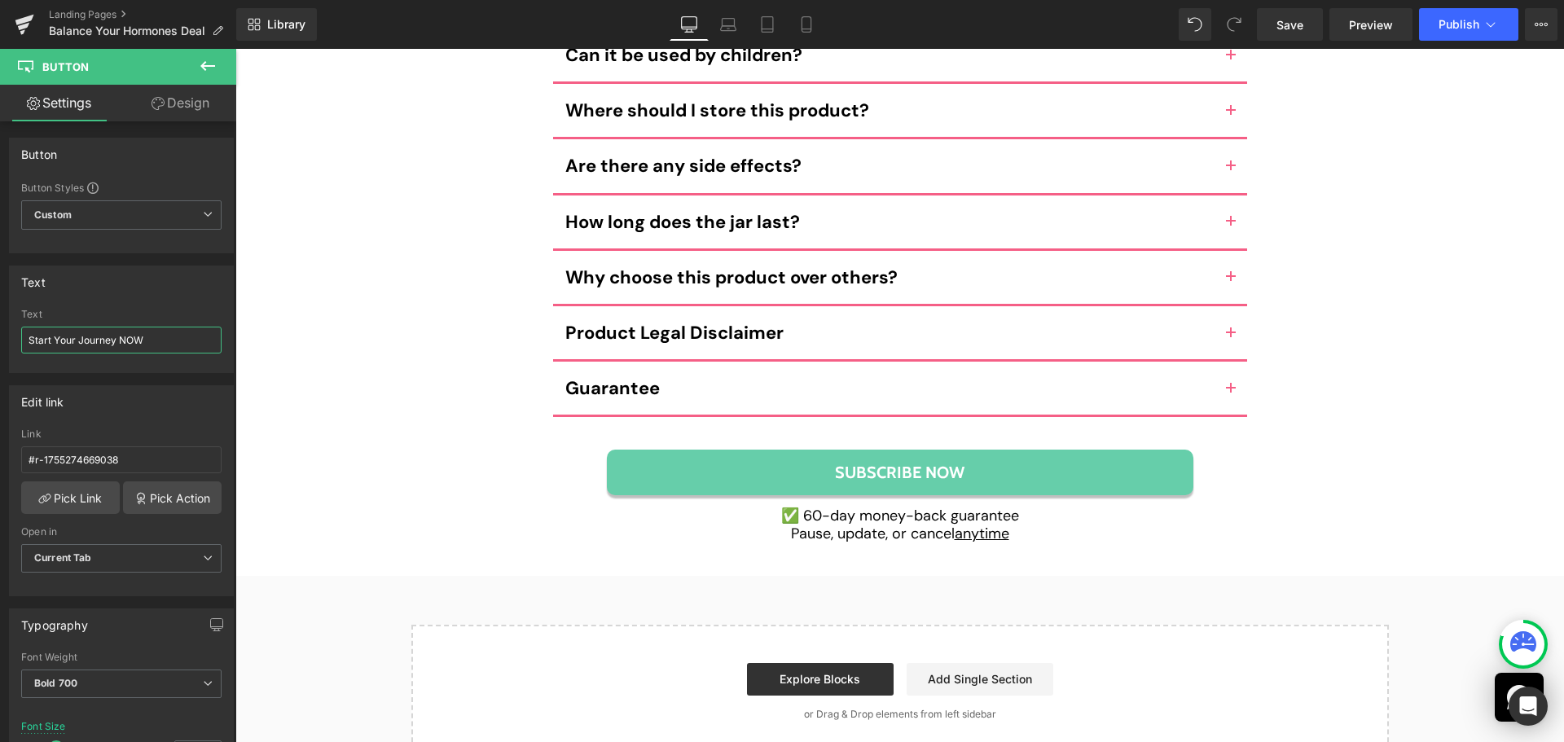
scroll to position [11727, 0]
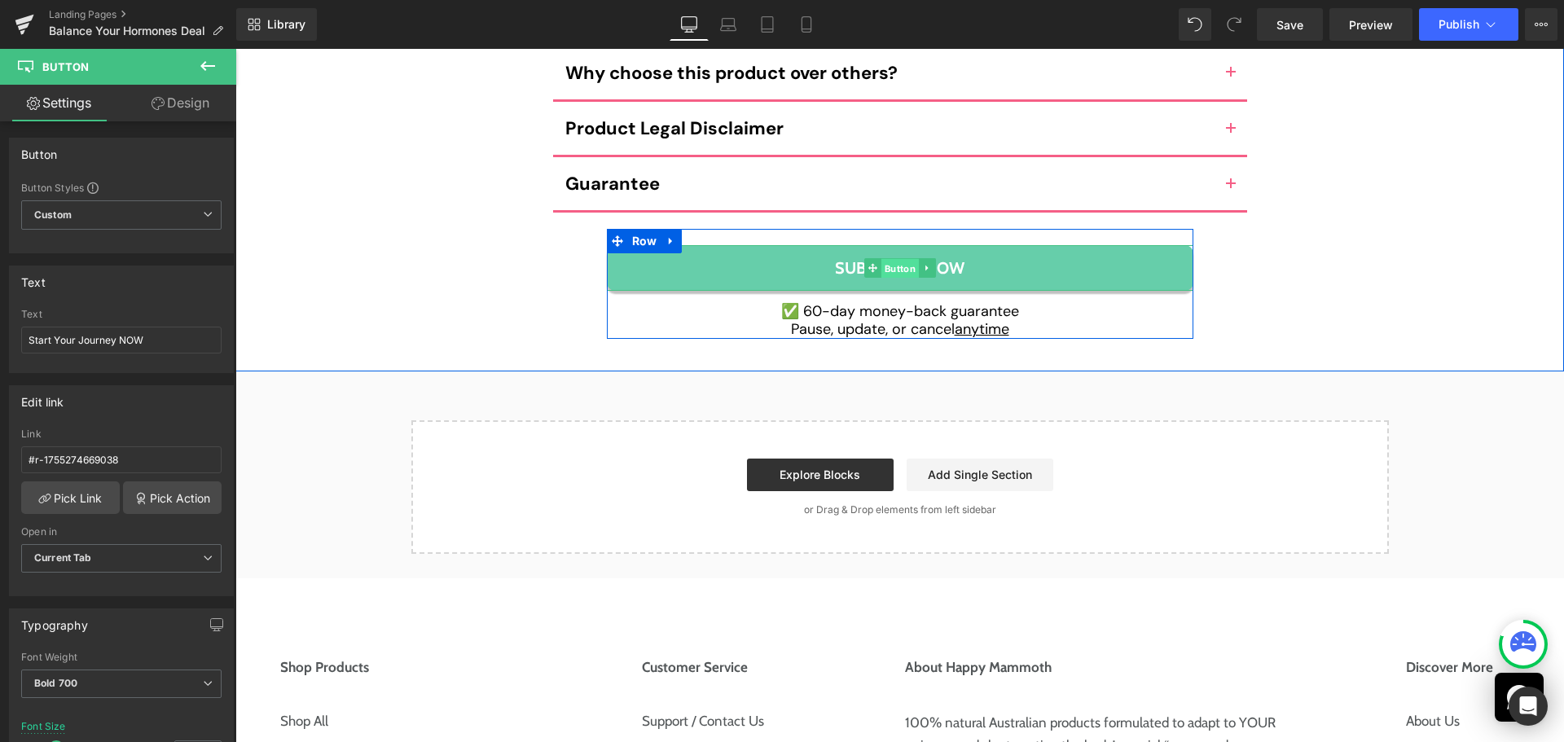
click at [886, 259] on span "Button" at bounding box center [898, 269] width 37 height 20
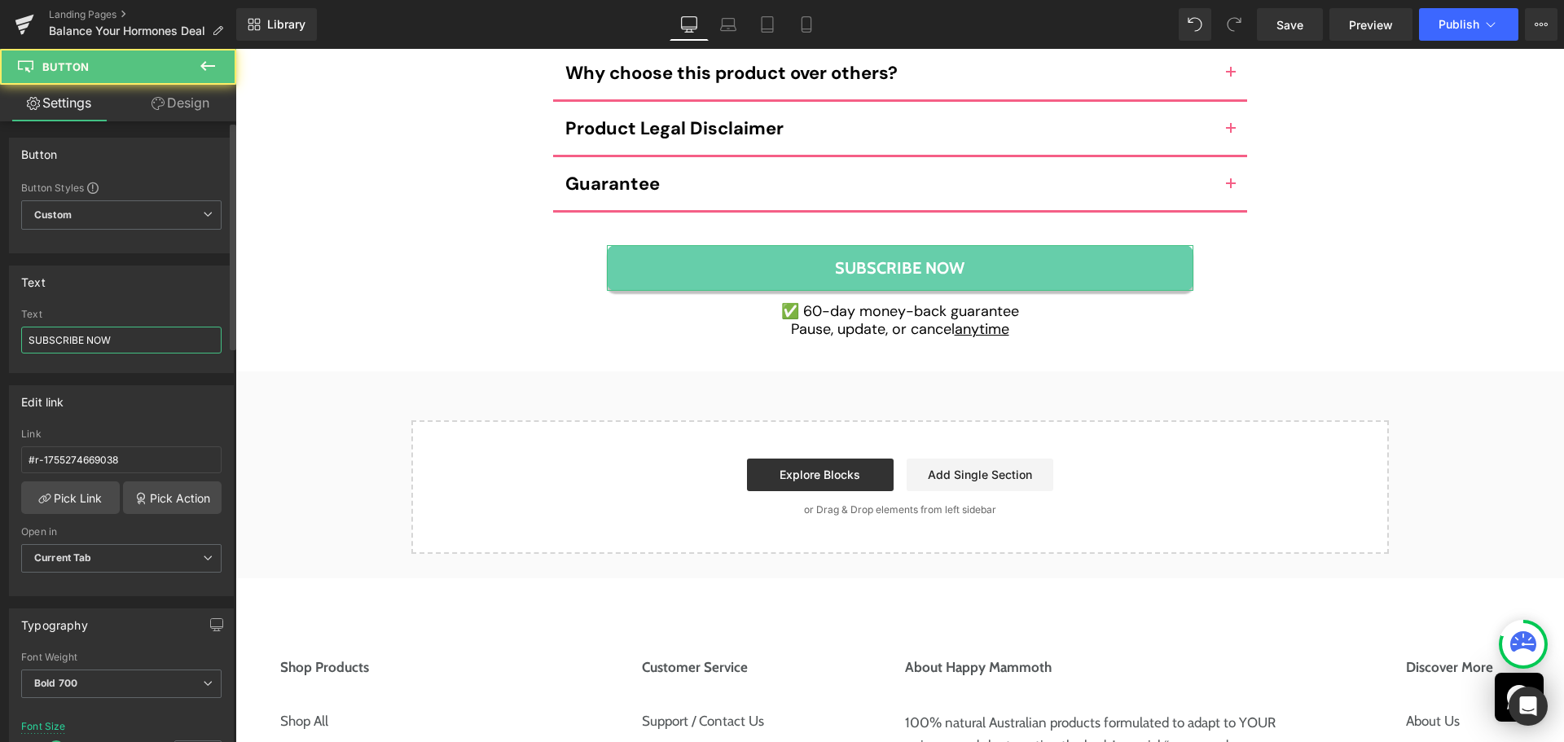
click at [128, 337] on input "SUBSCRIBE NOW" at bounding box center [121, 340] width 200 height 27
paste input "tart Your Journey"
type input "Start Your Journey NOW"
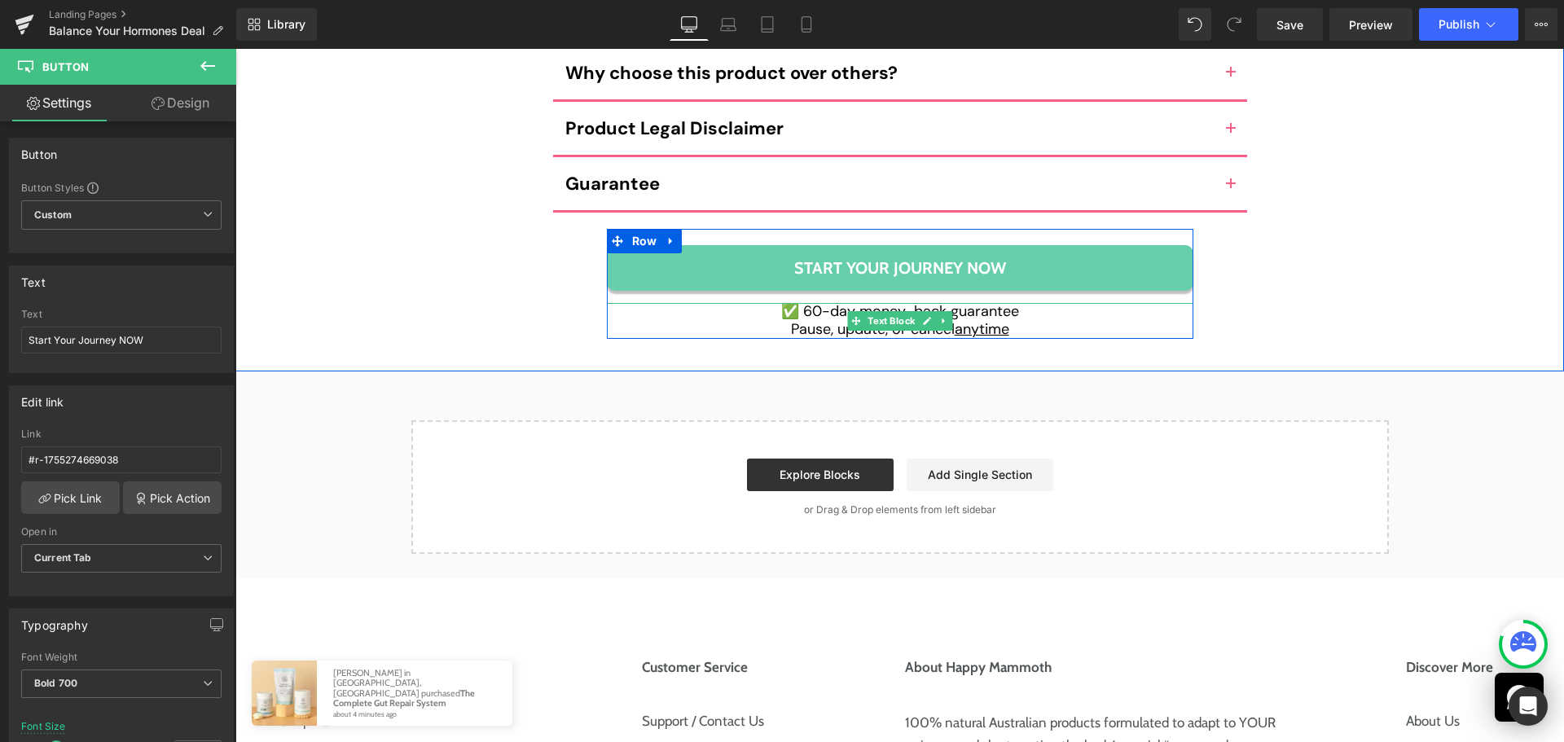
click at [969, 319] on u "anytime" at bounding box center [981, 329] width 55 height 20
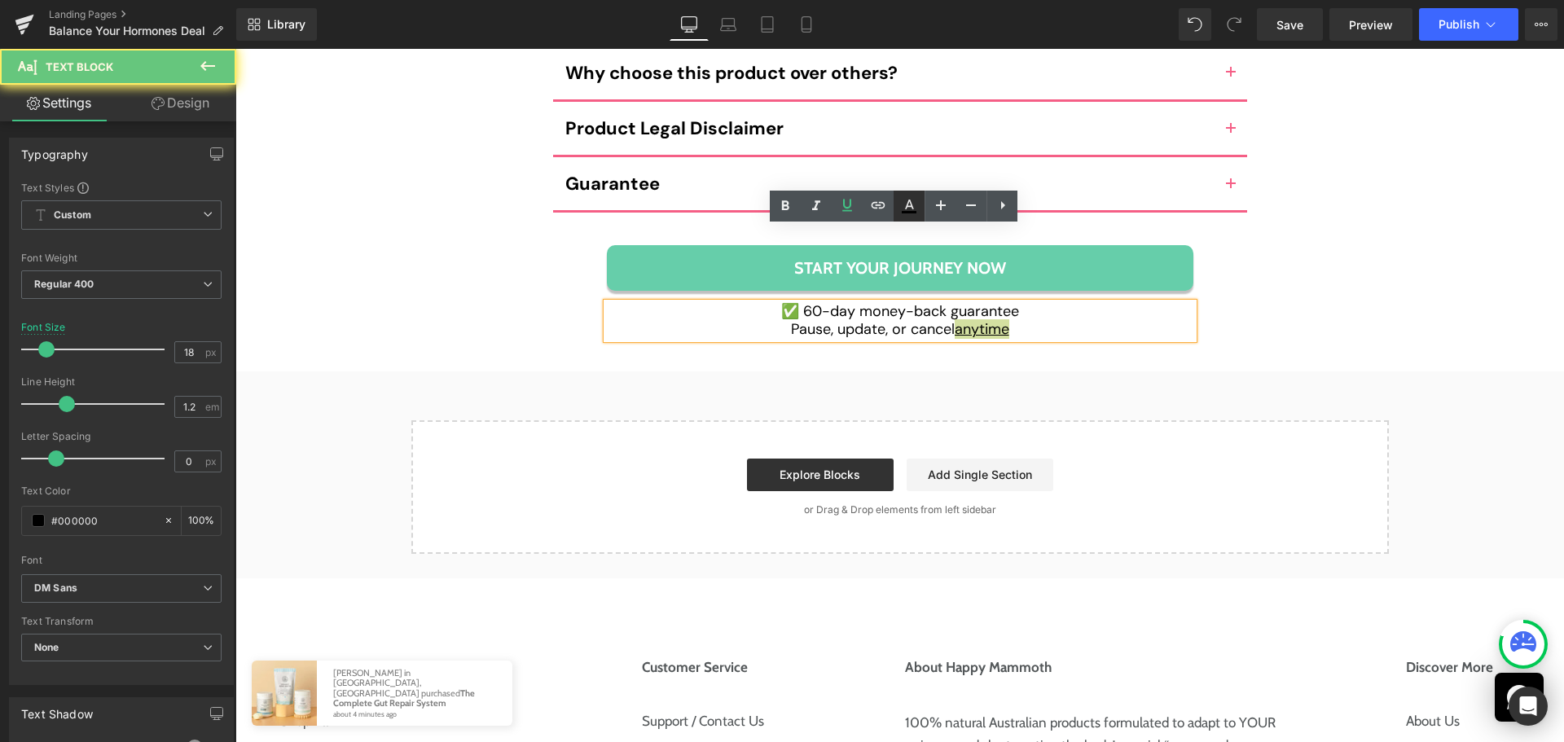
click at [911, 210] on icon at bounding box center [909, 206] width 20 height 20
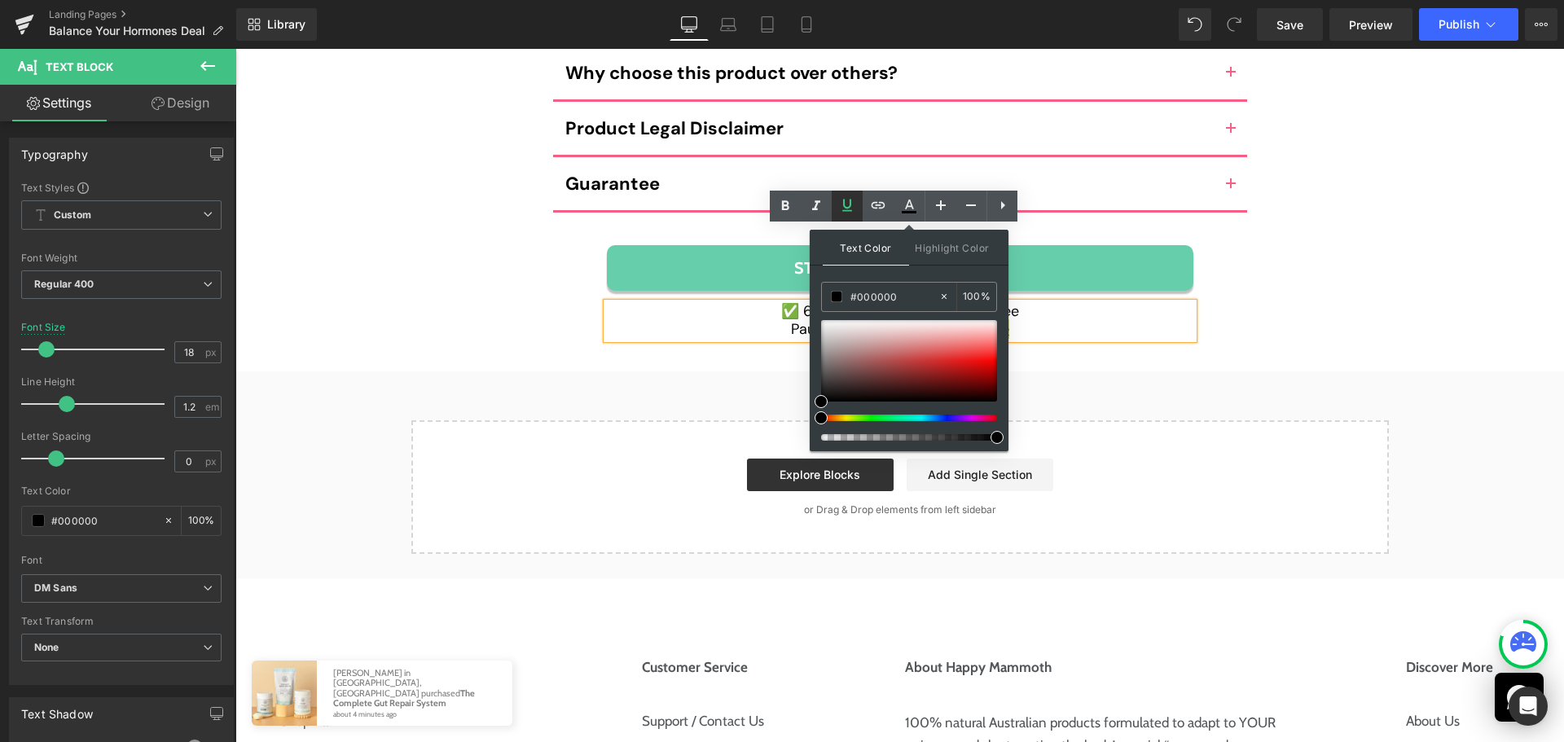
click at [846, 208] on icon at bounding box center [847, 205] width 10 height 12
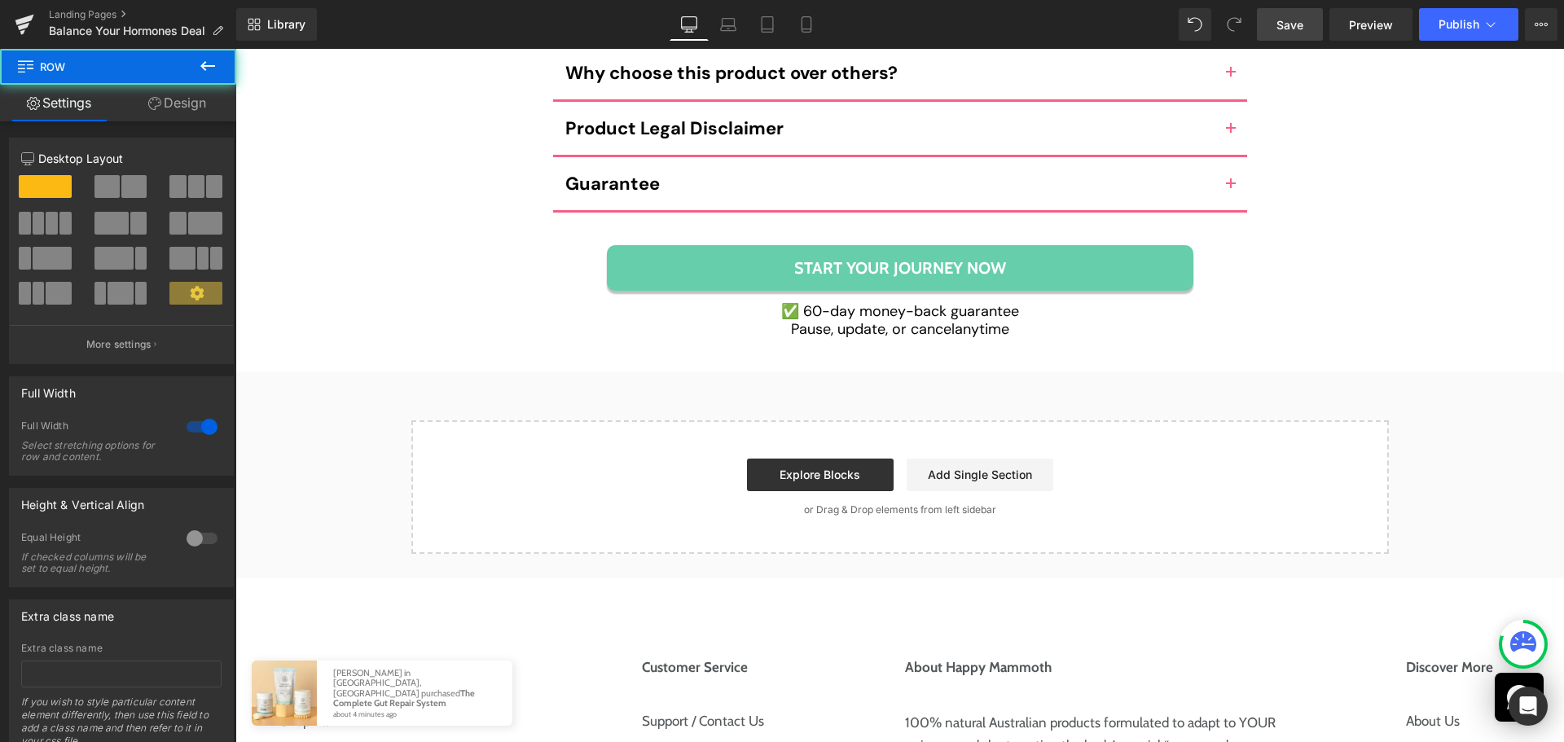
click at [1297, 15] on link "Save" at bounding box center [1290, 24] width 66 height 33
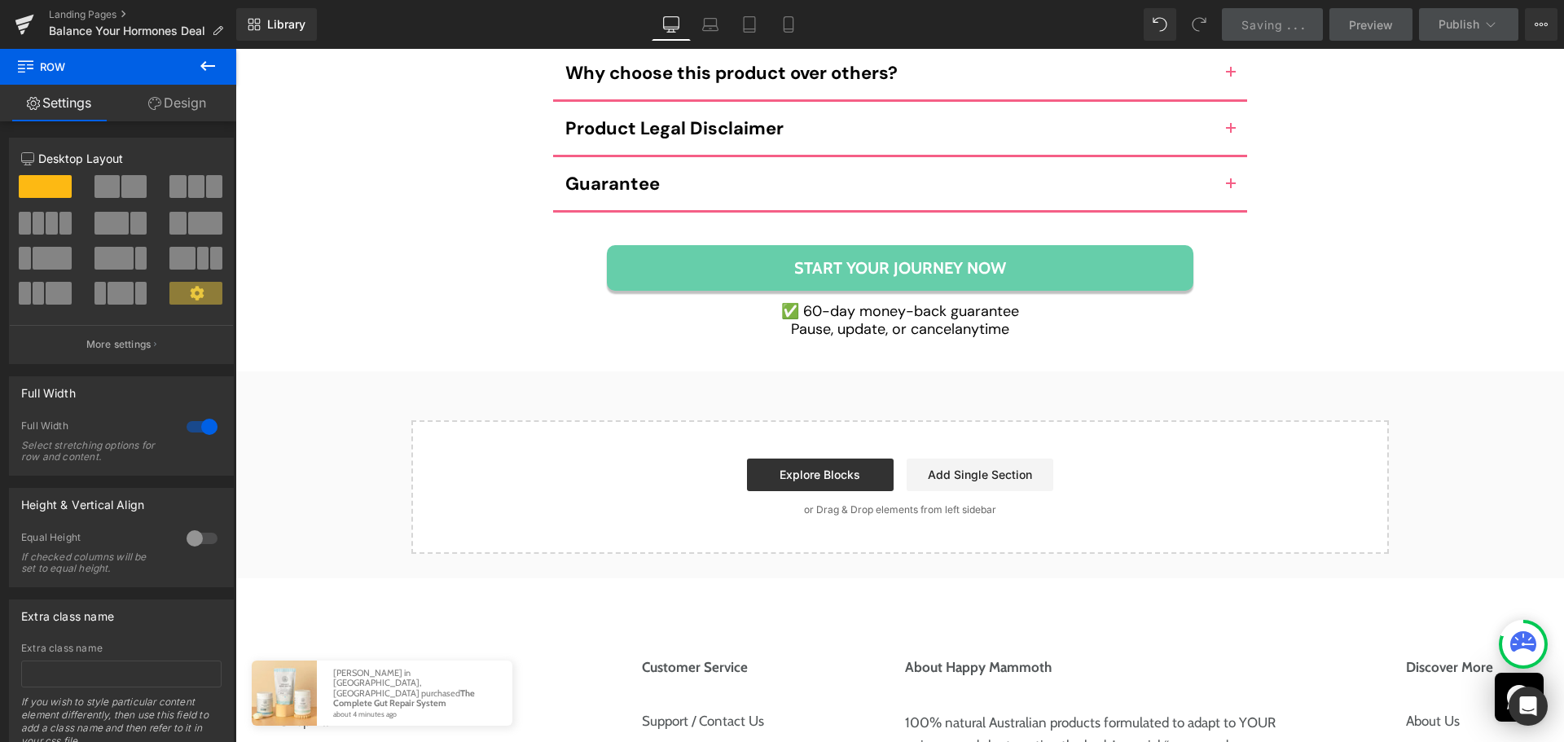
scroll to position [10668, 0]
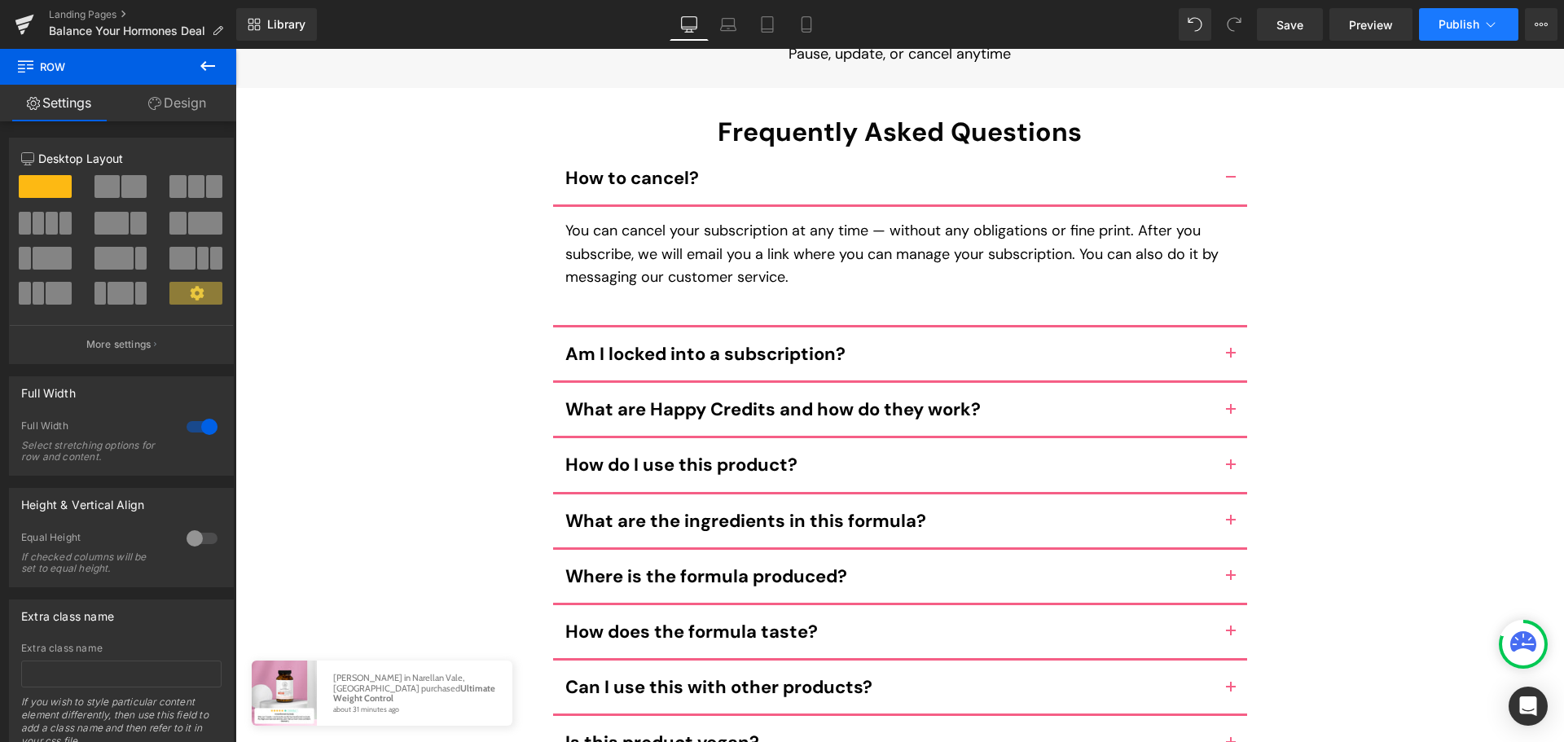
click at [1457, 18] on span "Publish" at bounding box center [1458, 24] width 41 height 13
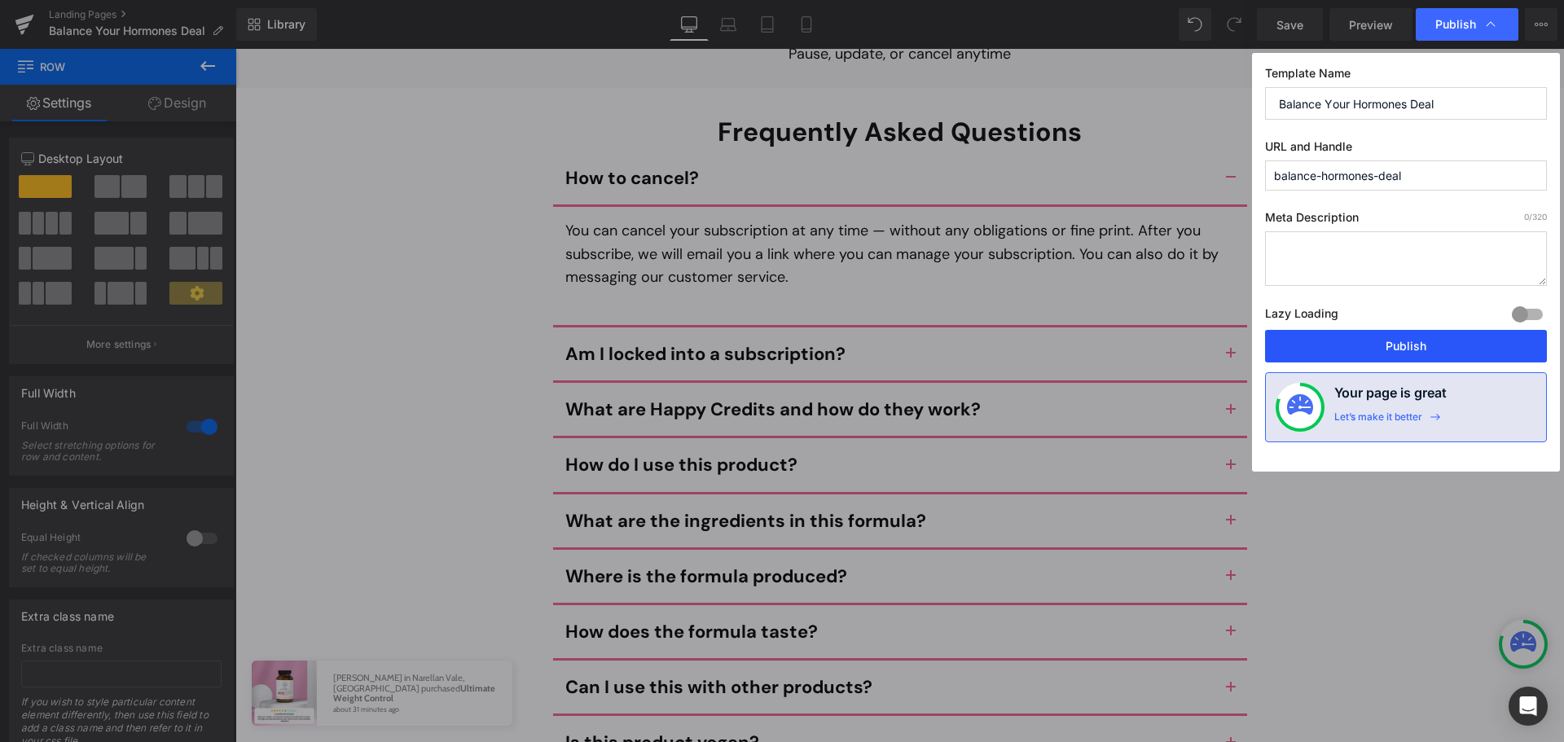
click at [1374, 349] on button "Publish" at bounding box center [1406, 346] width 282 height 33
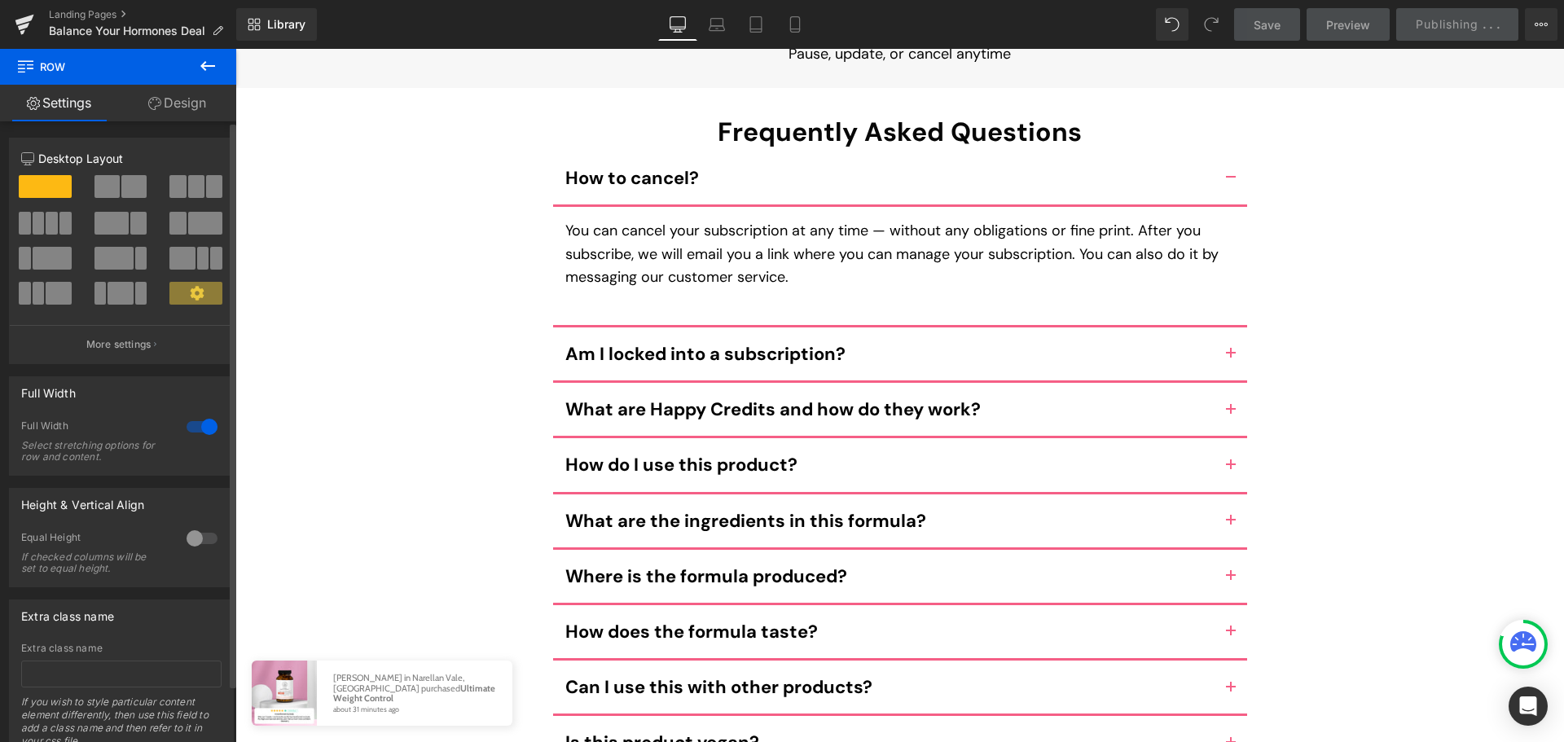
scroll to position [11564, 0]
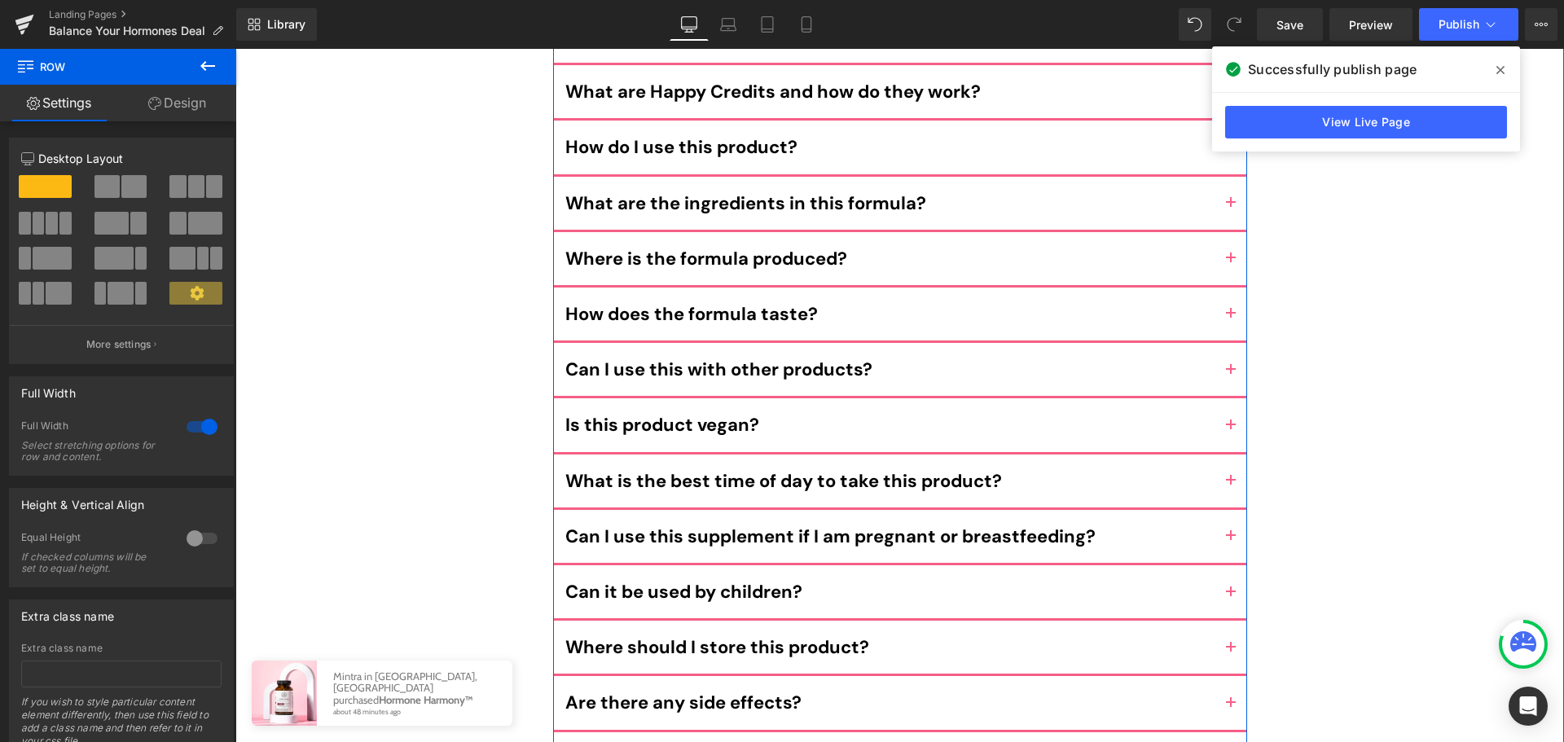
scroll to position [10913, 0]
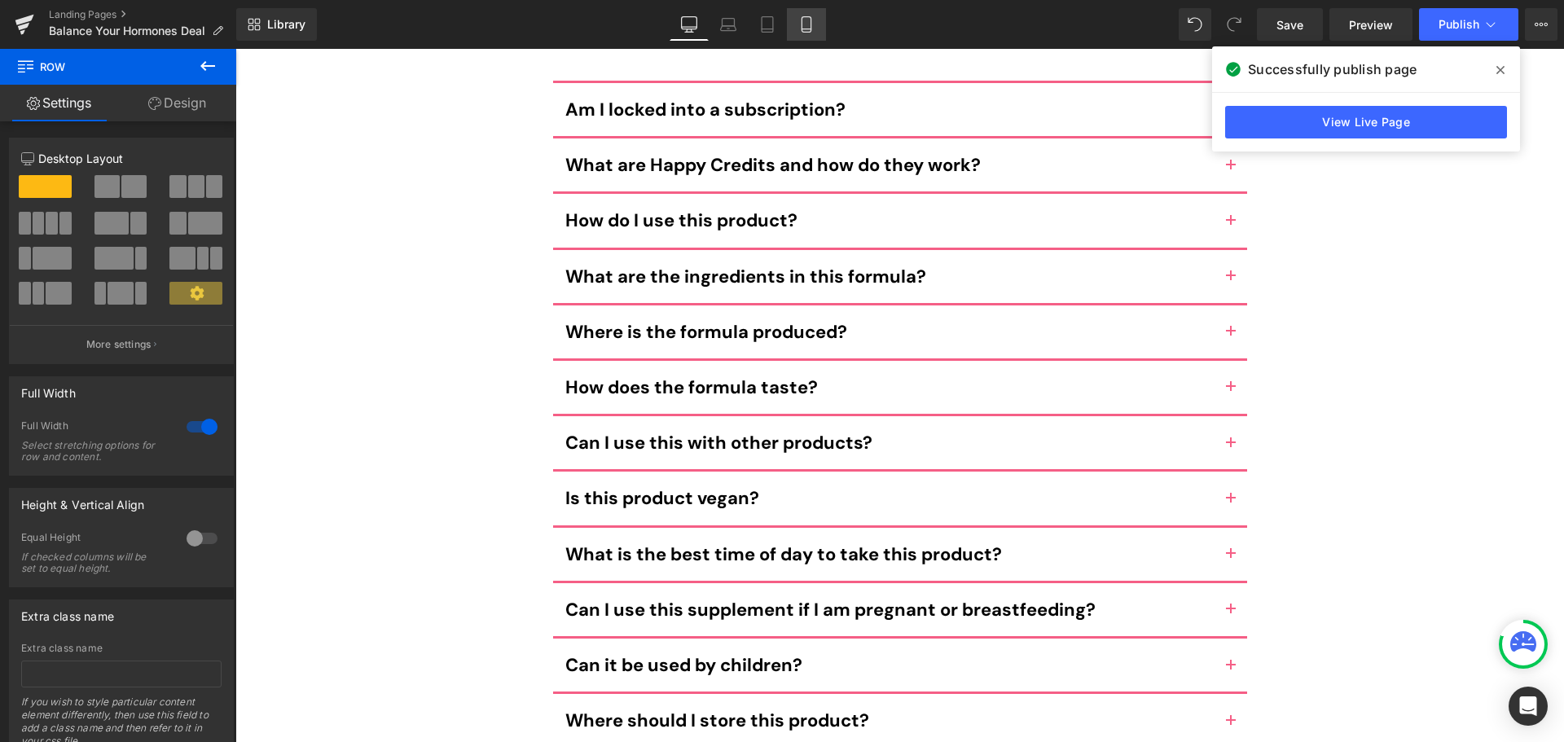
click at [809, 22] on icon at bounding box center [806, 24] width 16 height 16
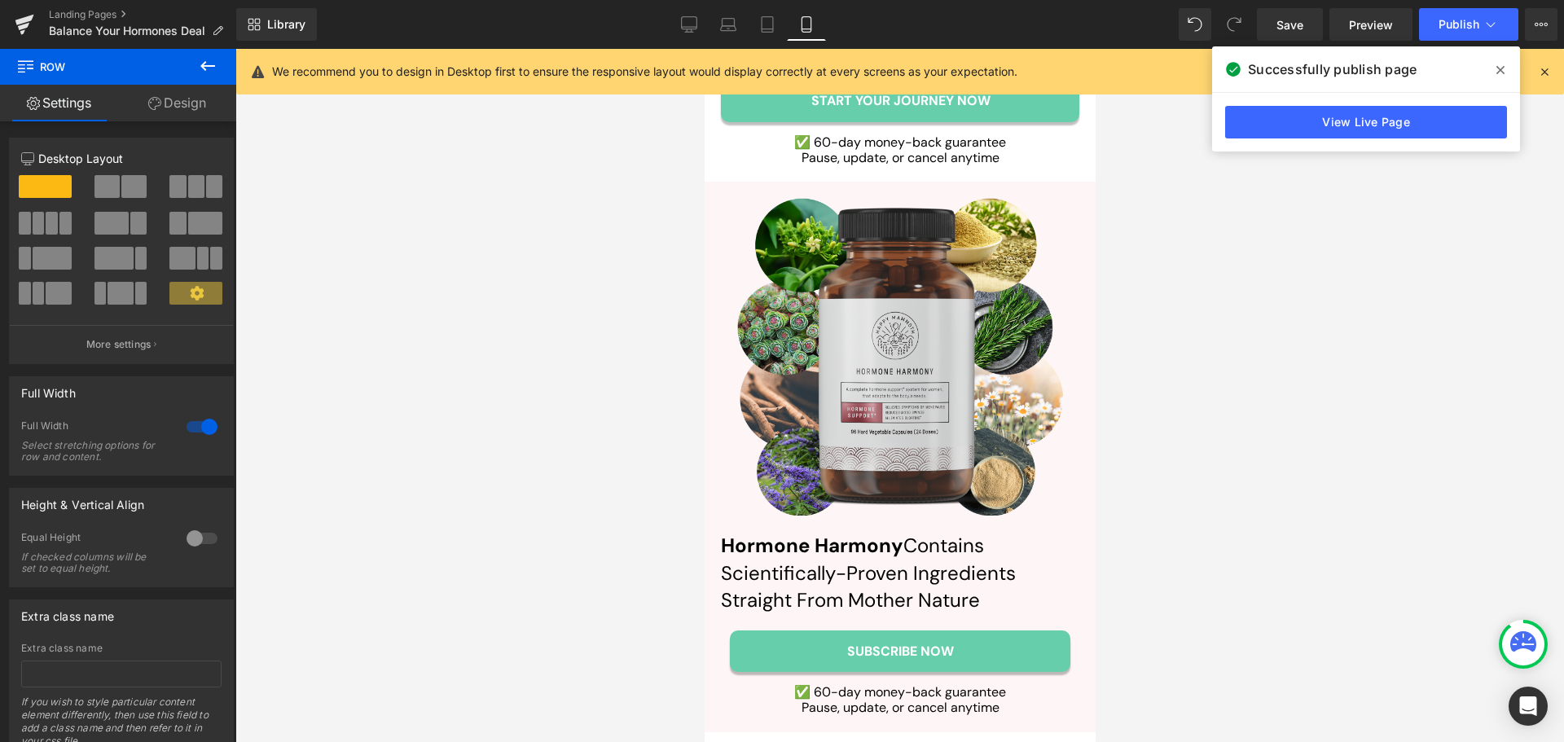
scroll to position [9860, 0]
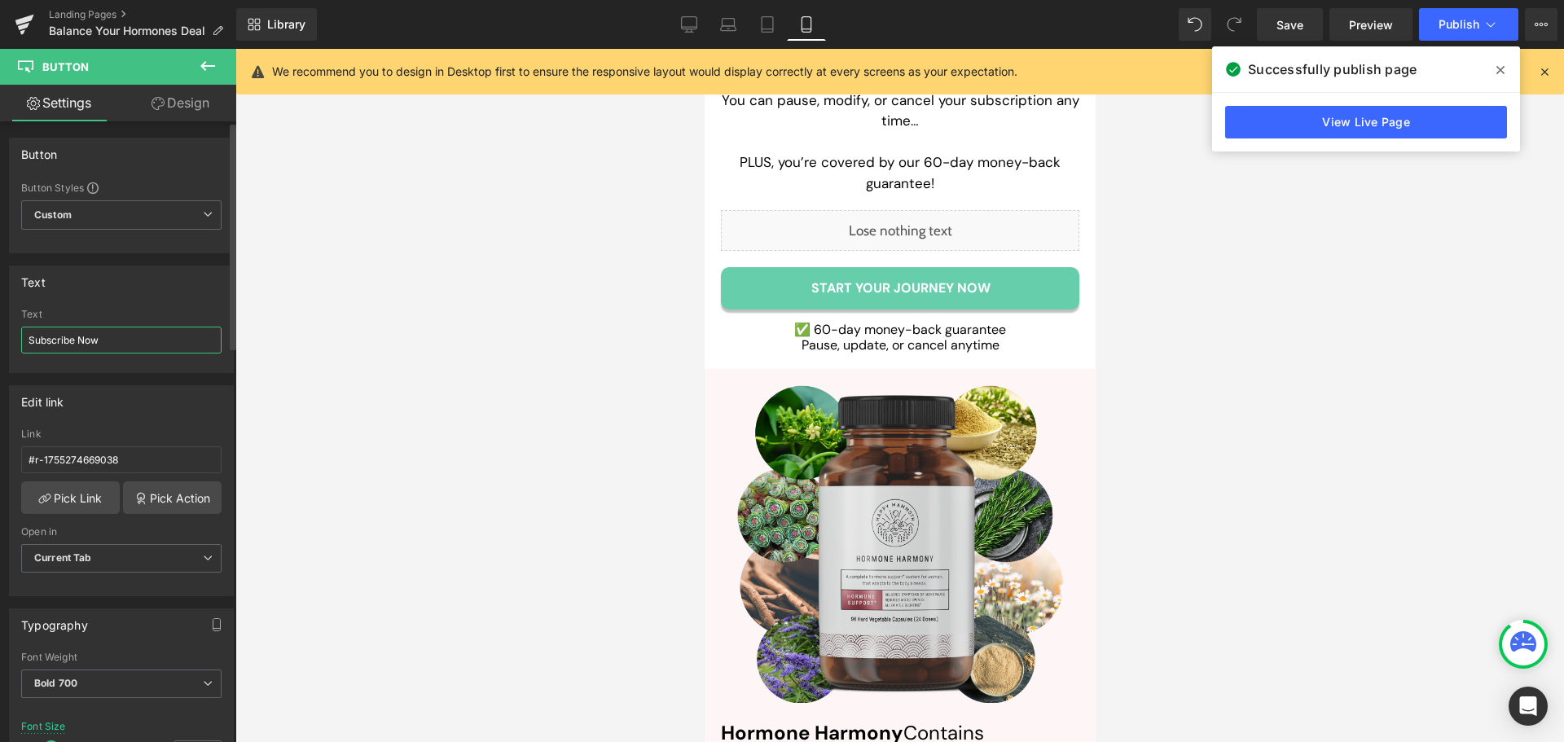
click at [129, 340] on input "Subscribe Now" at bounding box center [121, 340] width 200 height 27
paste input "tart Your Journey NOW"
type input "Start Your Journey NOW"
click at [167, 314] on div "Text" at bounding box center [121, 314] width 200 height 11
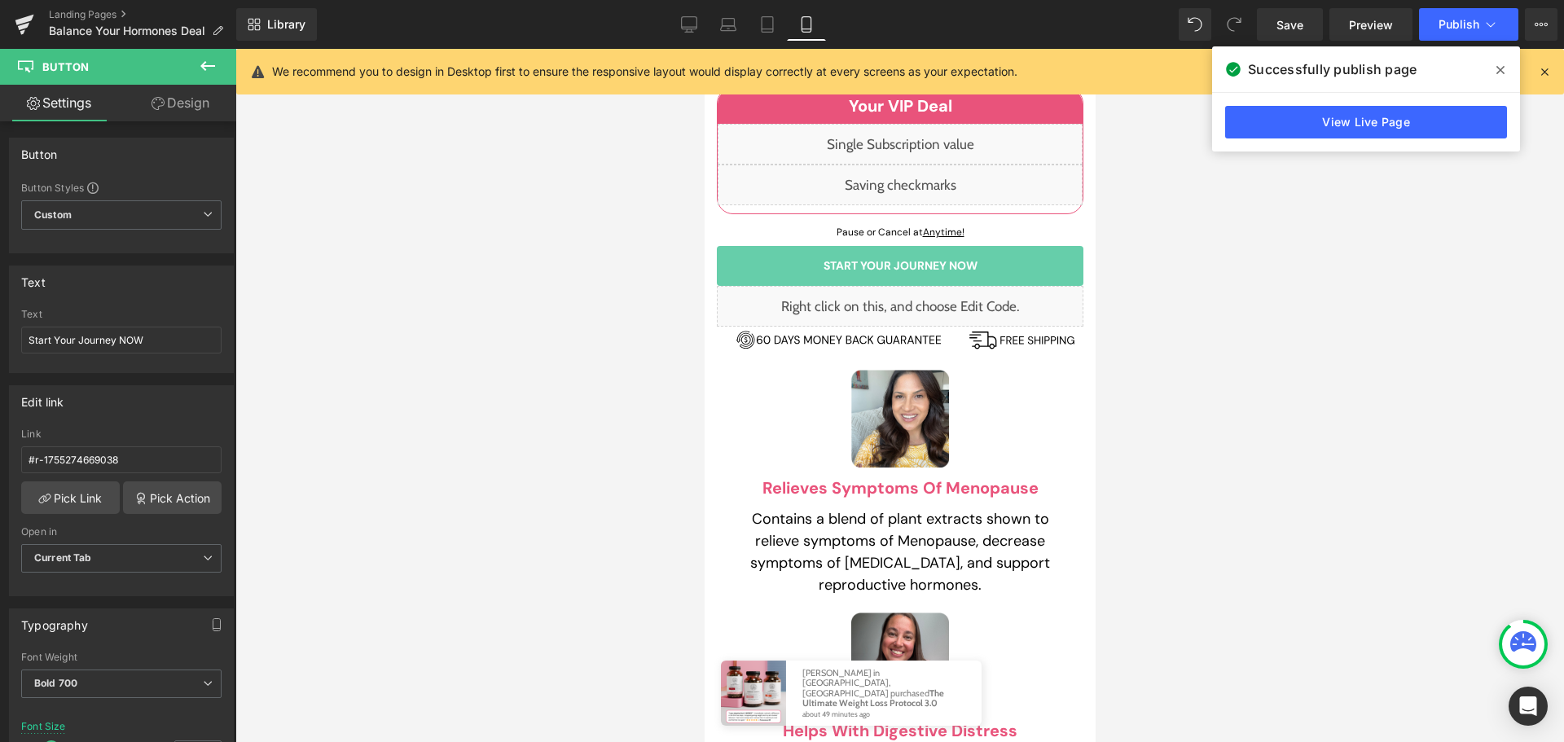
scroll to position [702, 0]
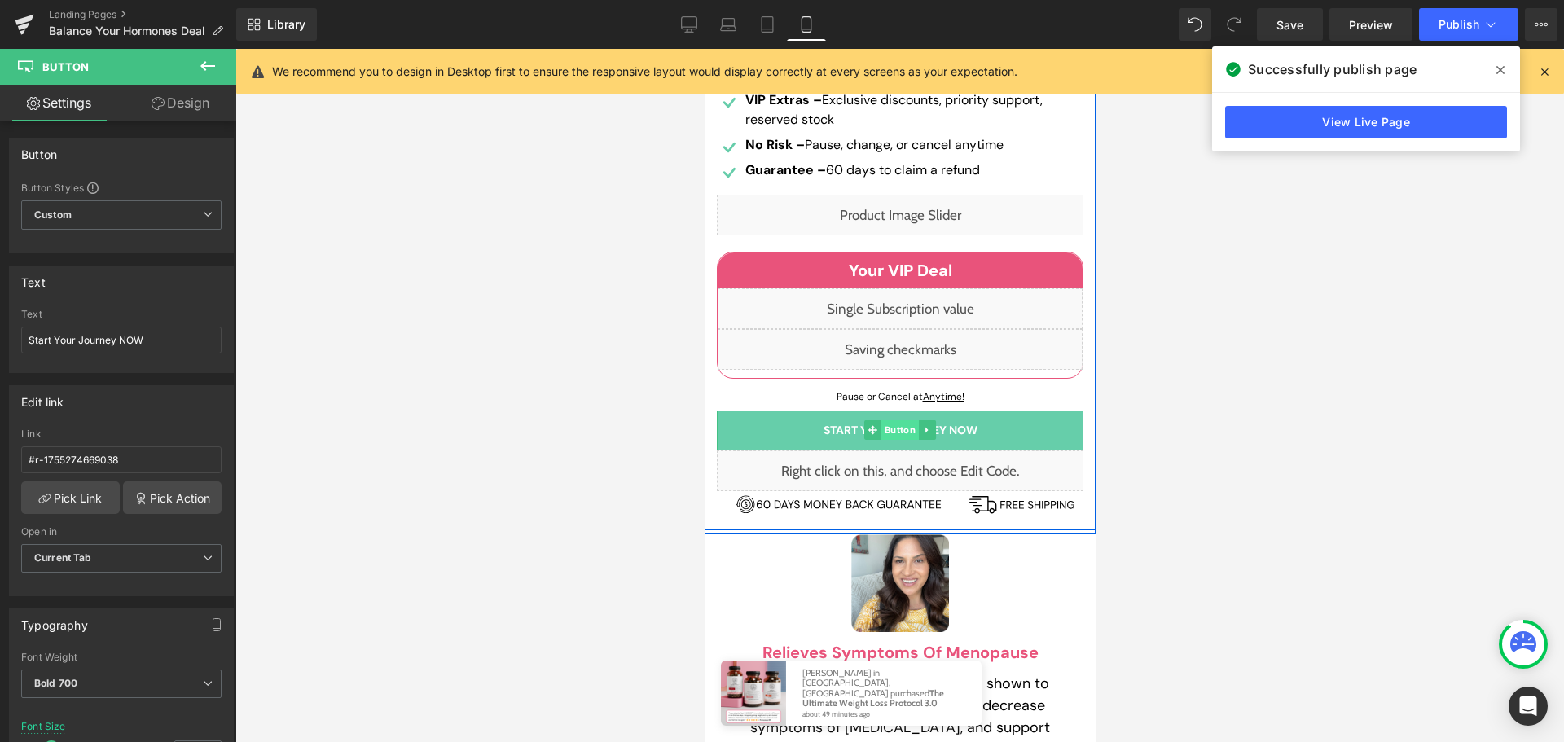
click at [896, 432] on span "Button" at bounding box center [898, 430] width 37 height 20
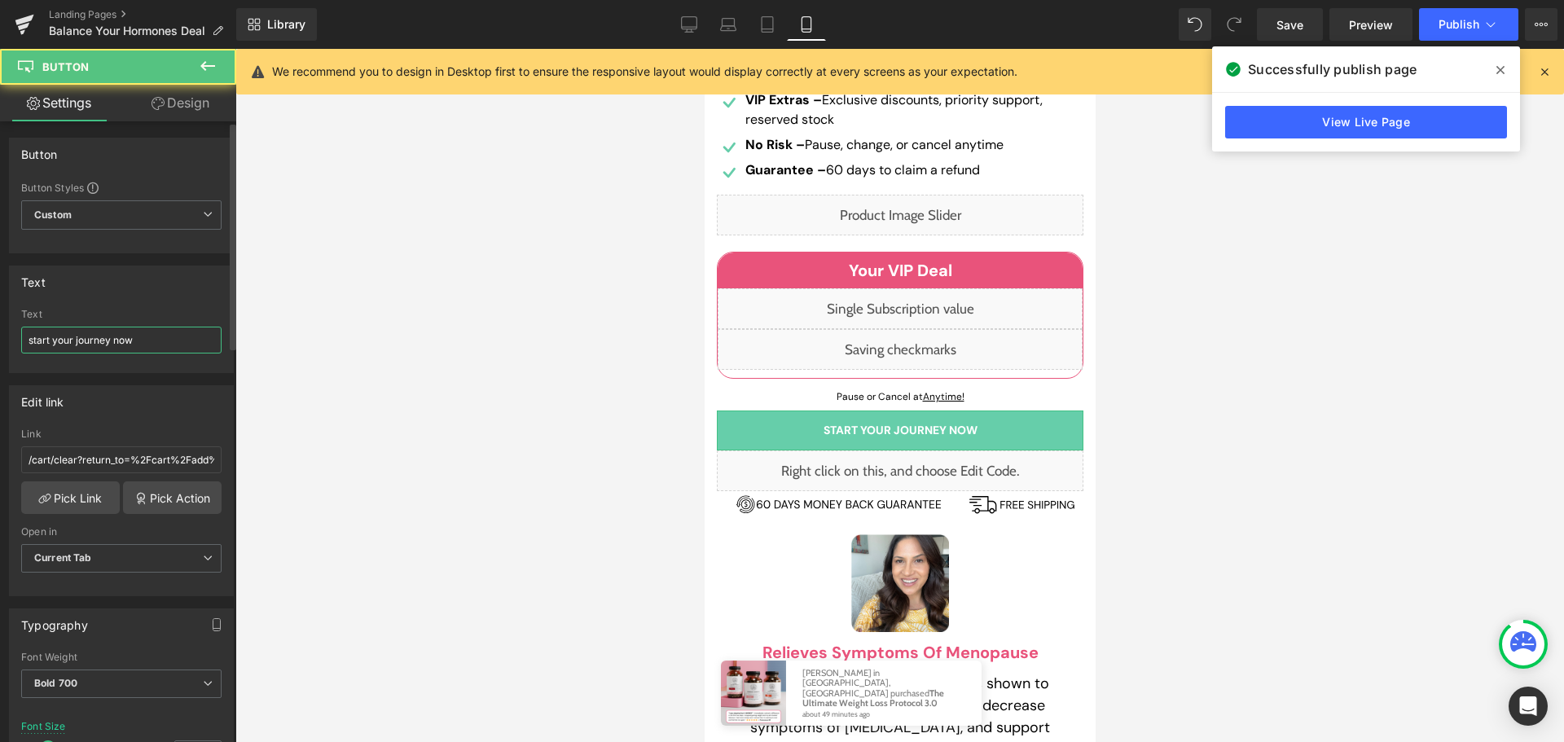
click at [124, 341] on input "start your journey now" at bounding box center [121, 340] width 200 height 27
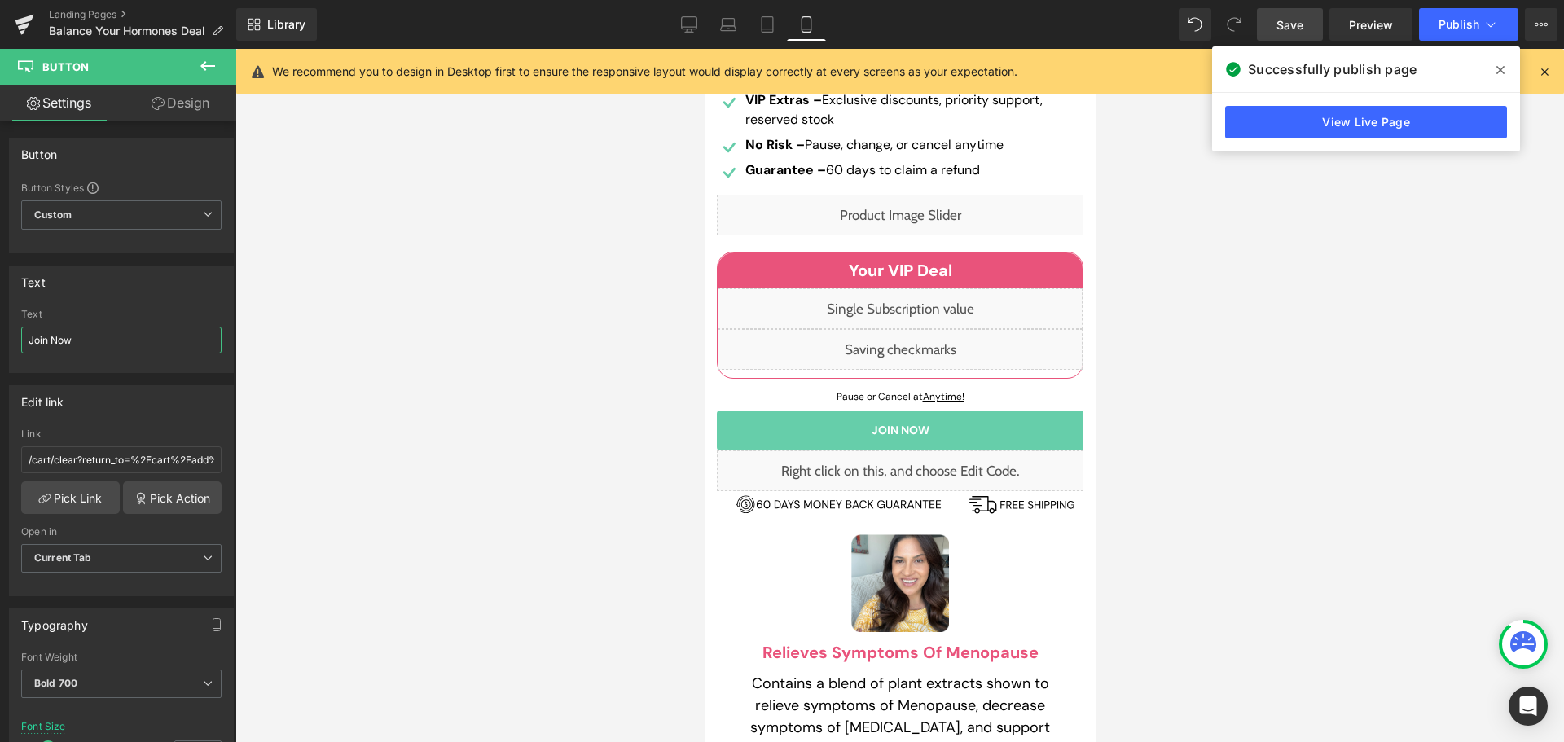
type input "Join Now"
click at [1297, 29] on span "Save" at bounding box center [1289, 24] width 27 height 17
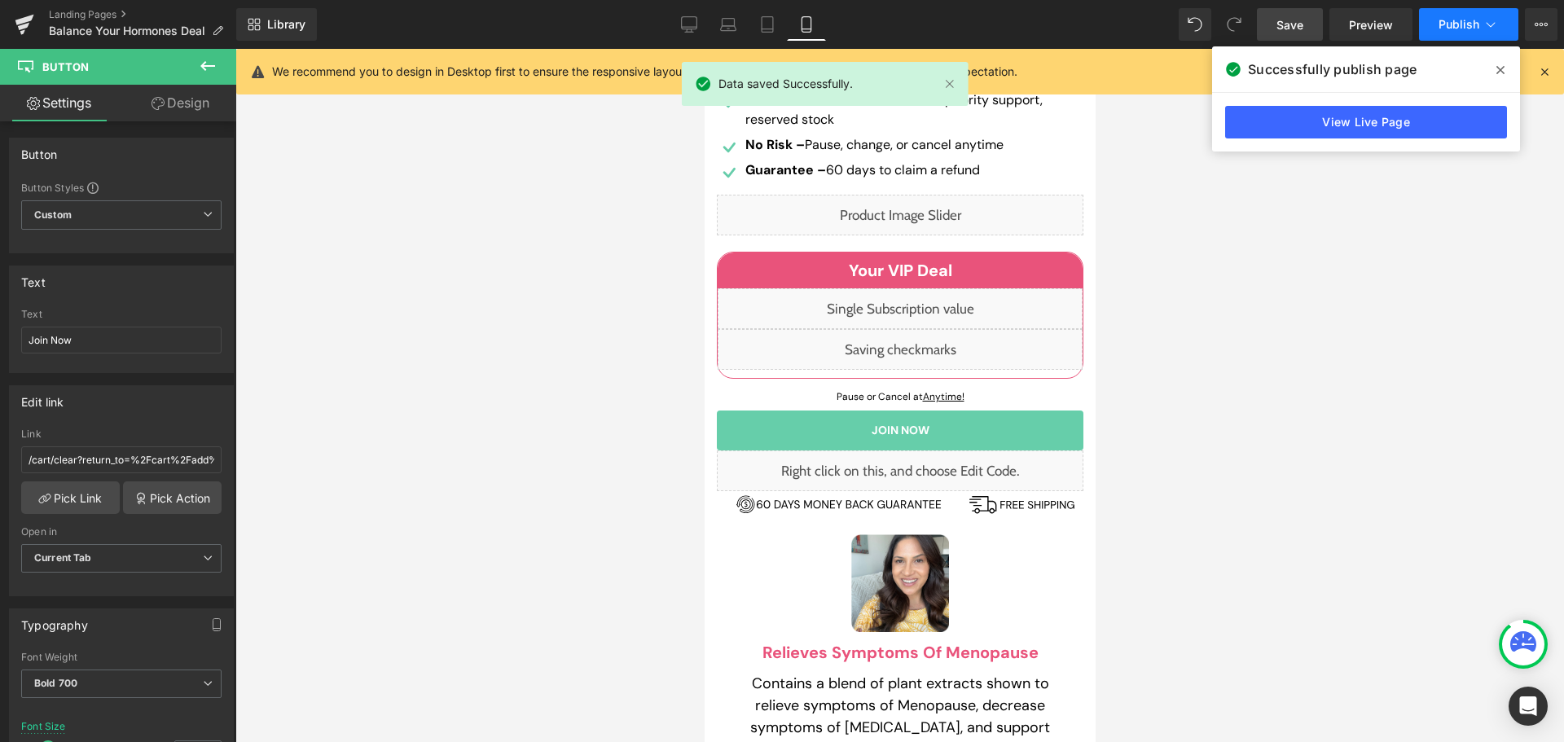
click at [1463, 20] on span "Publish" at bounding box center [1458, 24] width 41 height 13
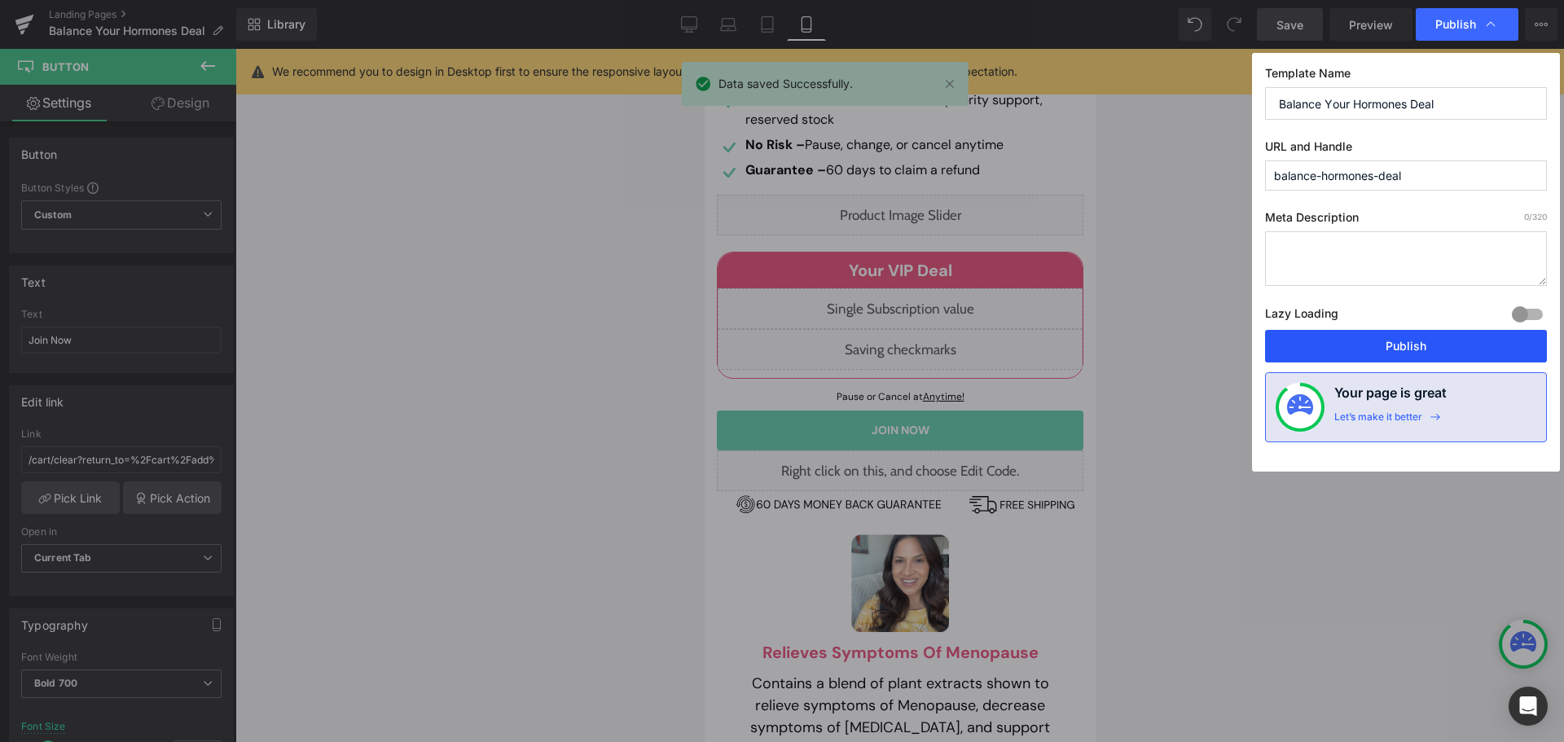
click at [1388, 347] on button "Publish" at bounding box center [1406, 346] width 282 height 33
